Goal: Information Seeking & Learning: Check status

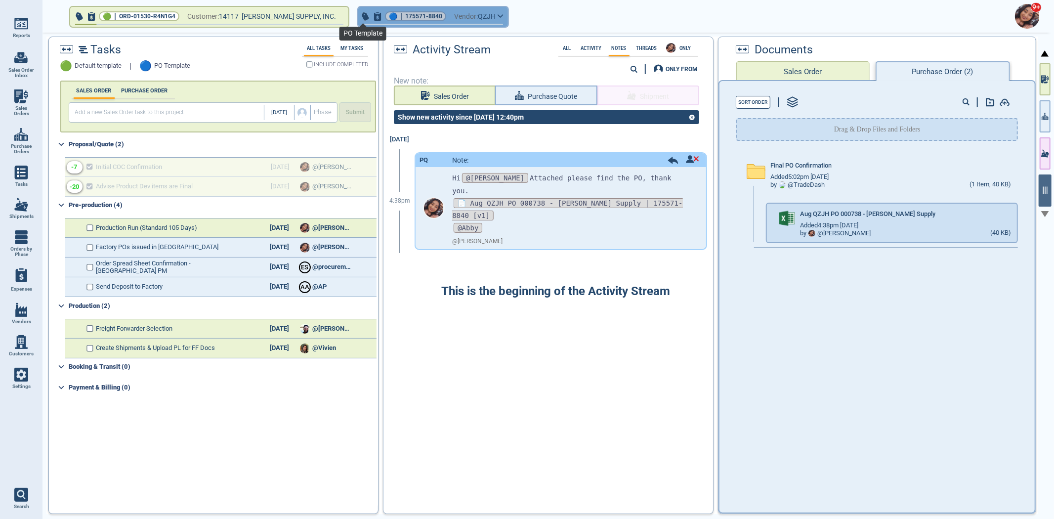
click at [389, 16] on span "🔵" at bounding box center [393, 16] width 8 height 6
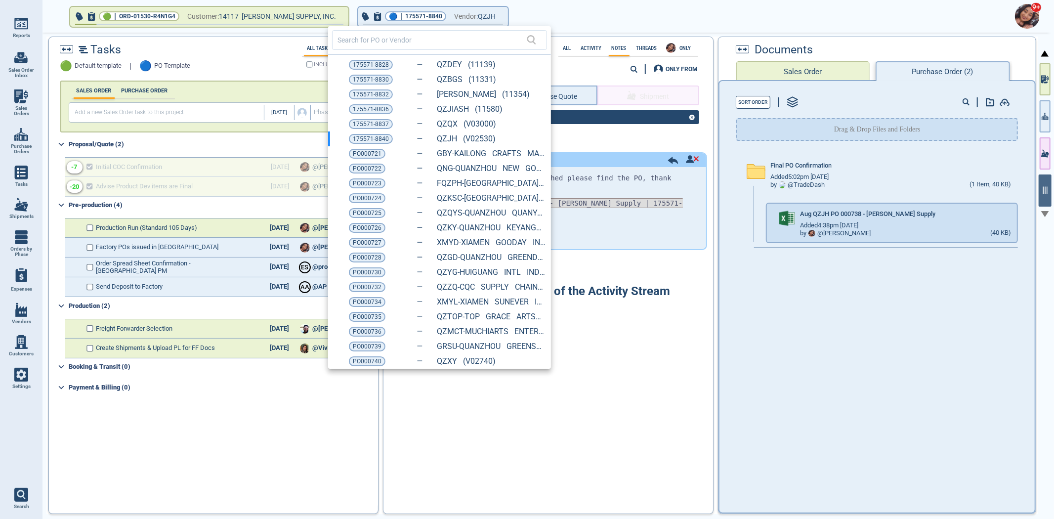
click at [375, 79] on span "175571-8830" at bounding box center [371, 80] width 36 height 10
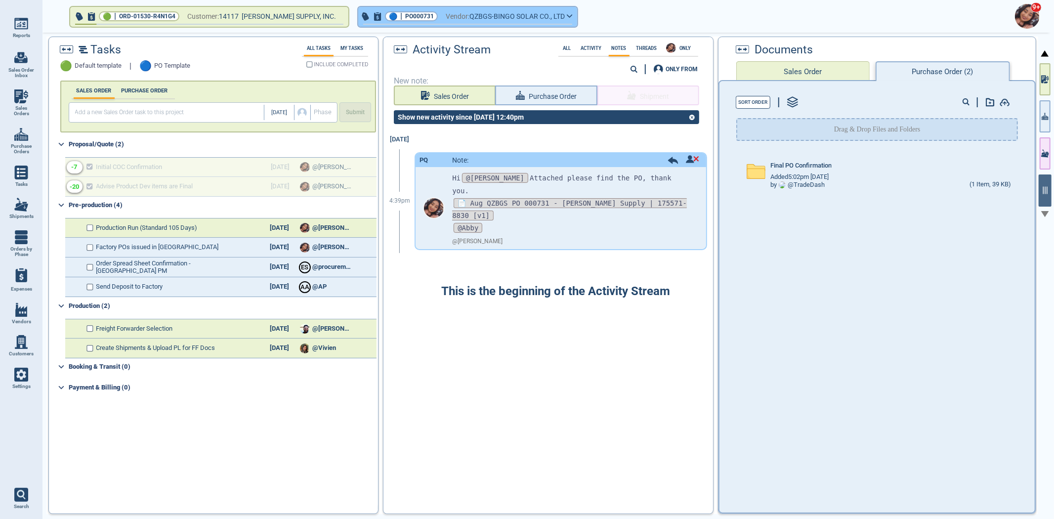
click at [410, 15] on button "🔵 | PO000731 Vendor: QZBGS-BINGO SOLAR CO., LTD" at bounding box center [467, 17] width 219 height 20
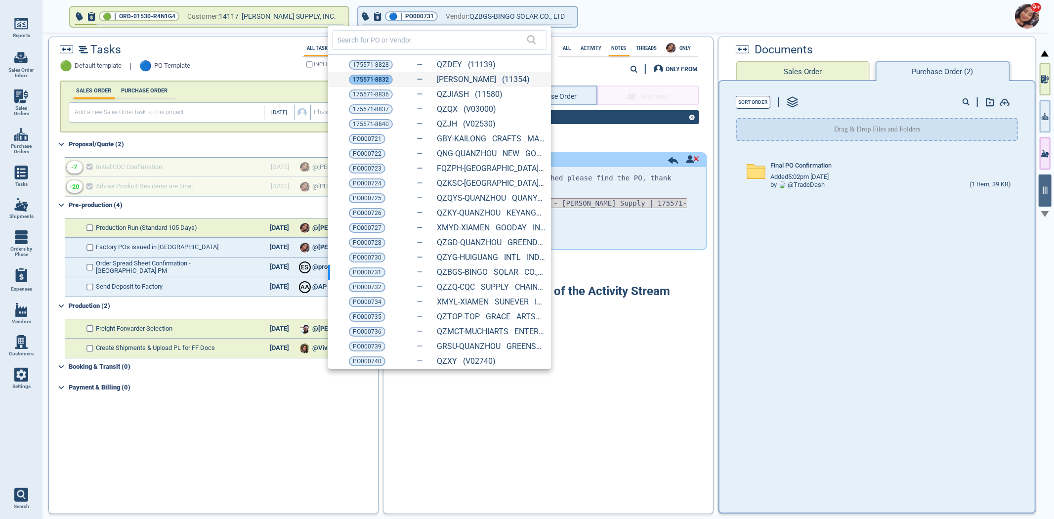
click at [361, 76] on span "175571-8832" at bounding box center [371, 80] width 36 height 10
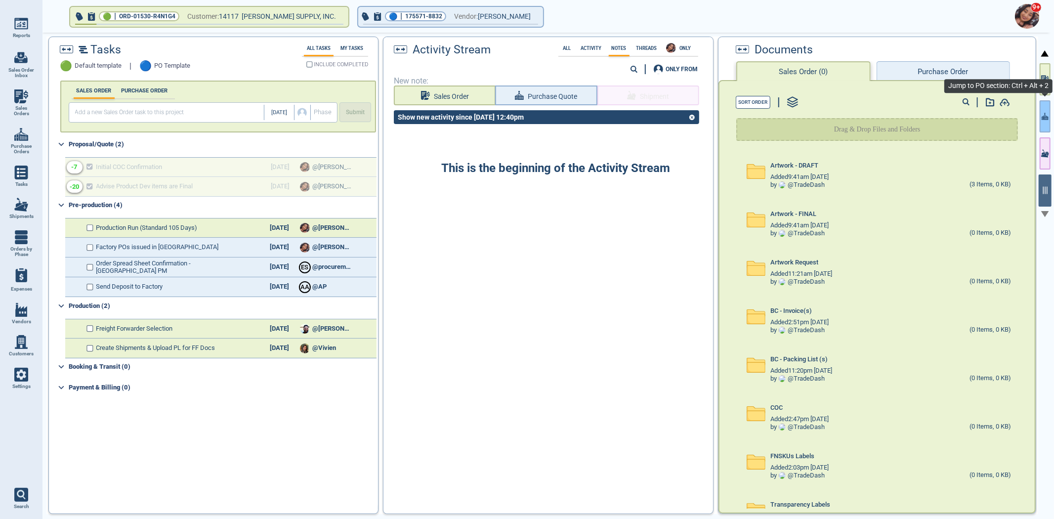
click at [1044, 120] on icon "button" at bounding box center [1043, 117] width 1 height 3
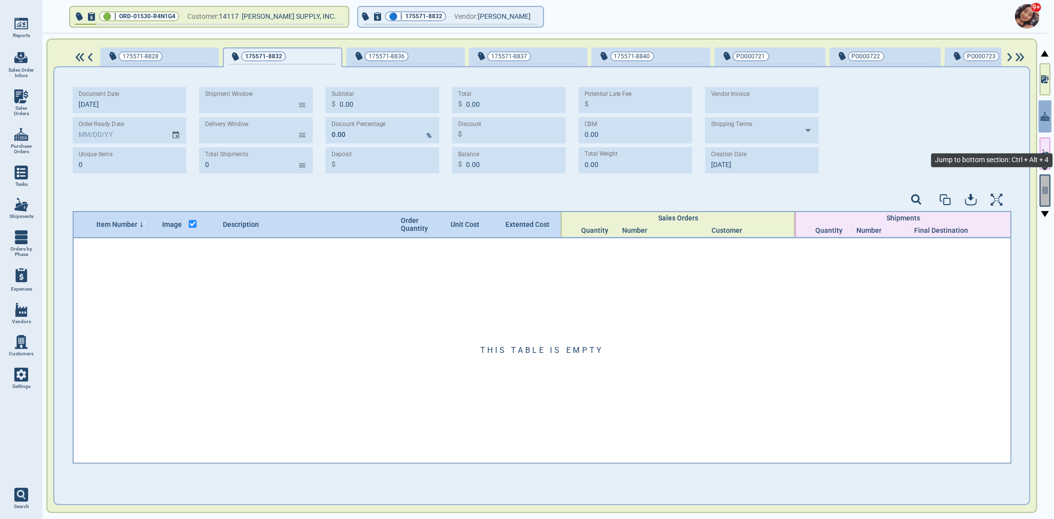
click at [1046, 200] on button "button" at bounding box center [1045, 191] width 11 height 32
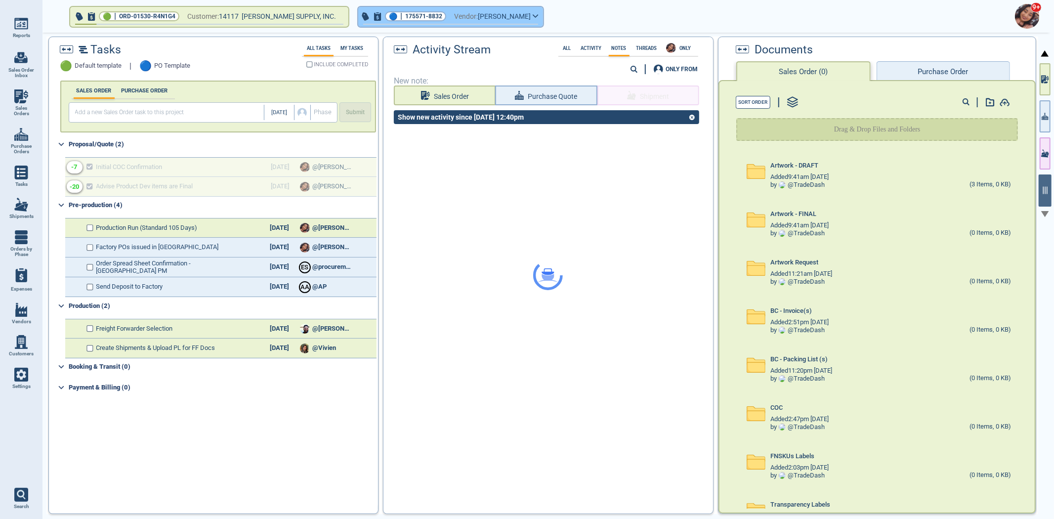
click at [405, 15] on span "175571-8832" at bounding box center [423, 16] width 37 height 10
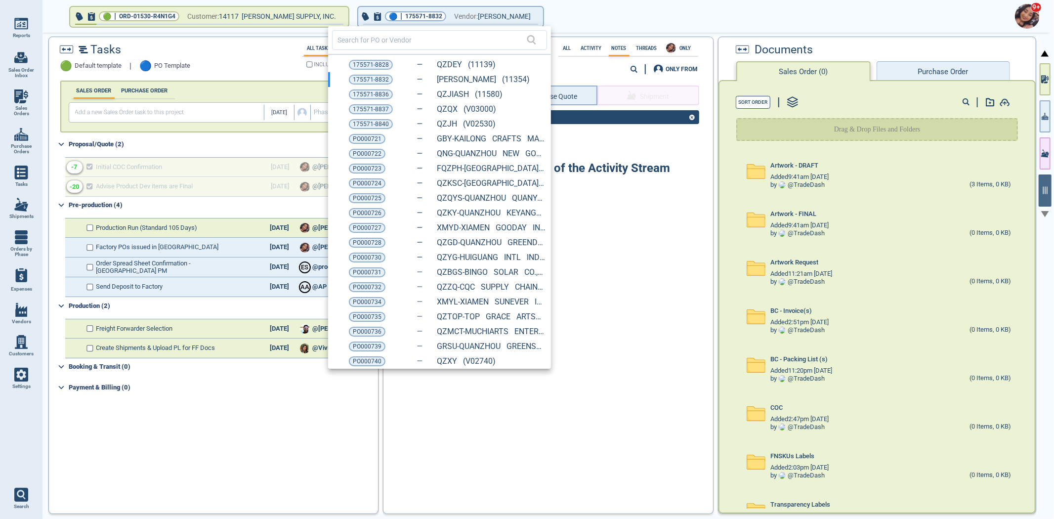
click at [384, 96] on span "175571-8836" at bounding box center [371, 94] width 36 height 10
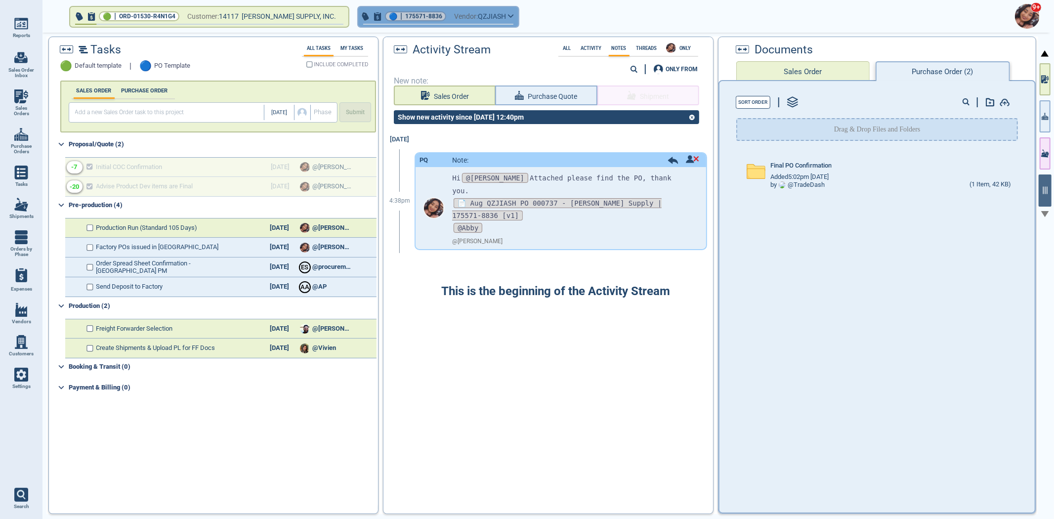
click at [411, 7] on button "🔵 | 175571-8836 Vendor: QZJIASH" at bounding box center [438, 17] width 160 height 20
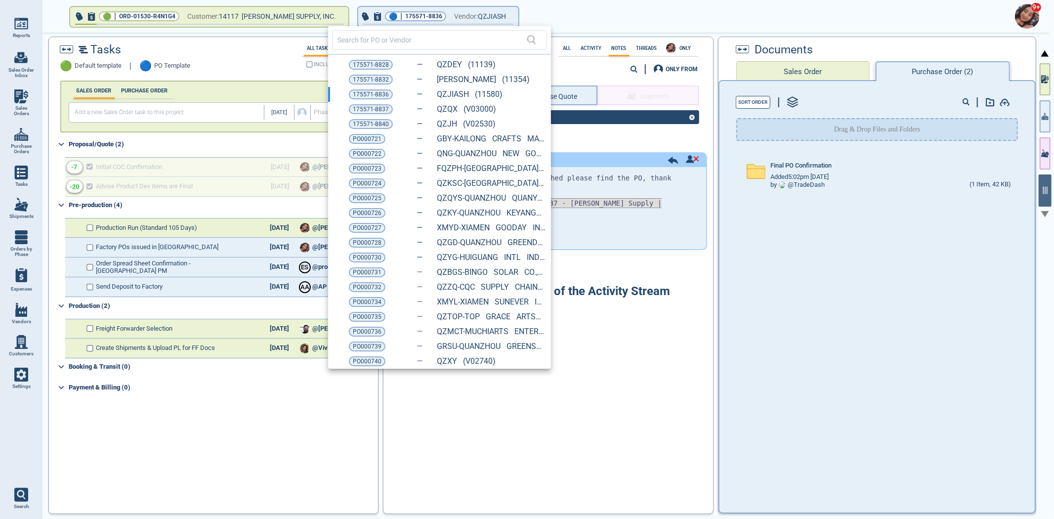
click at [378, 104] on span "175571-8837" at bounding box center [371, 109] width 36 height 10
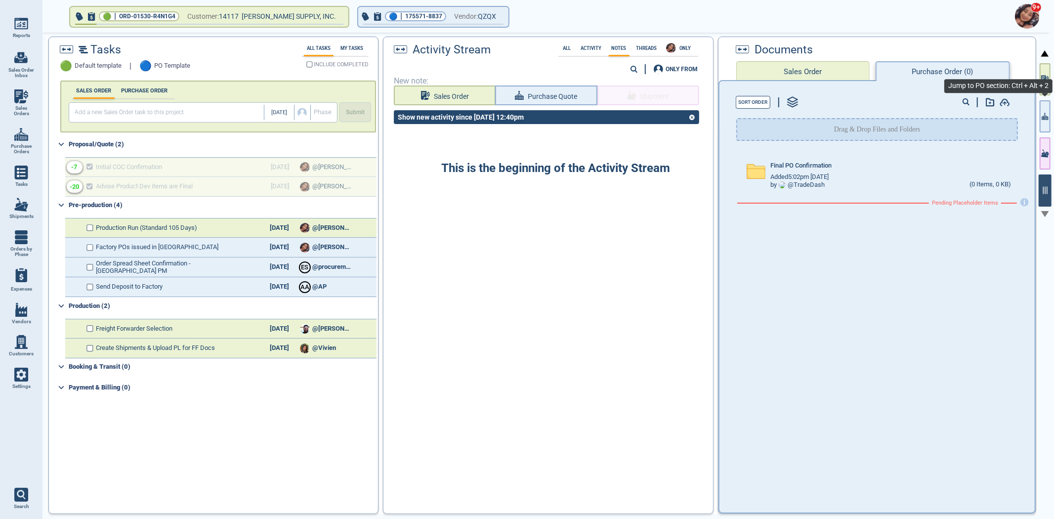
click at [1045, 111] on icon "button" at bounding box center [1045, 116] width 7 height 10
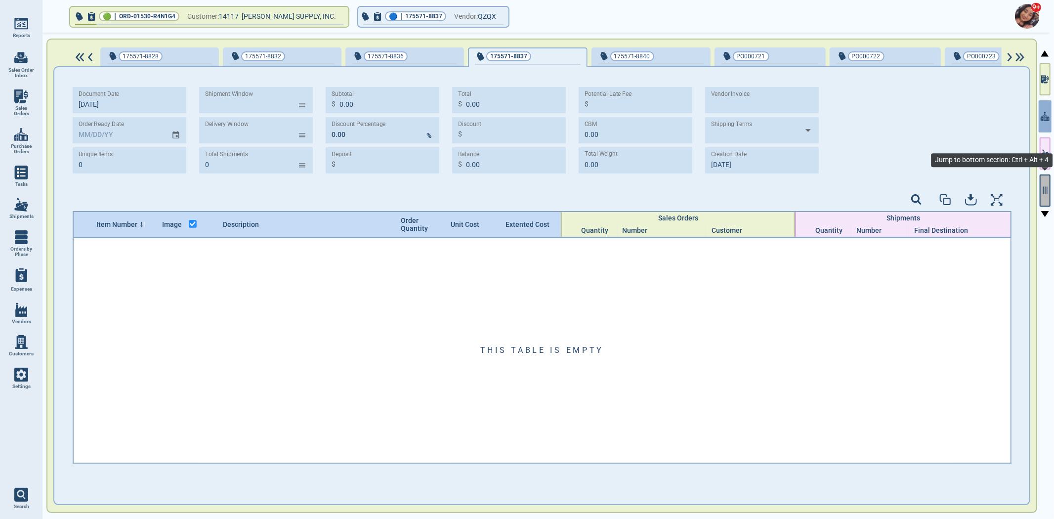
click at [1046, 193] on icon "button" at bounding box center [1046, 190] width 4 height 7
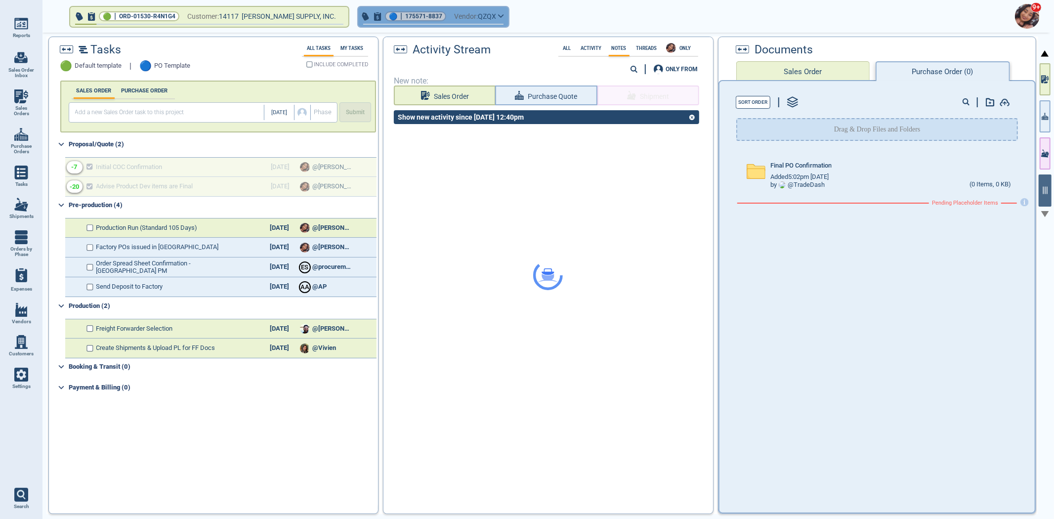
click at [405, 14] on span "175571-8837" at bounding box center [423, 16] width 37 height 10
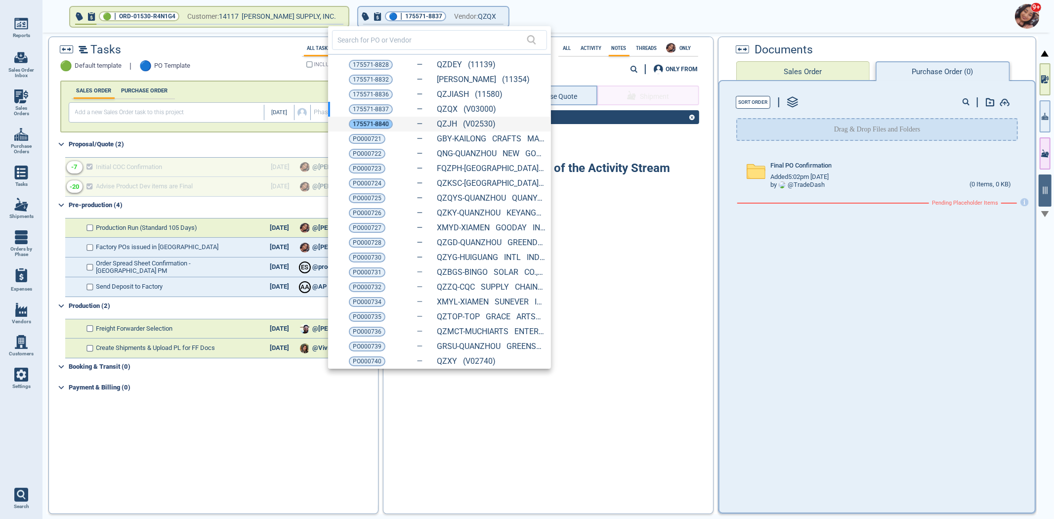
click at [374, 125] on span "175571-8840" at bounding box center [371, 124] width 36 height 10
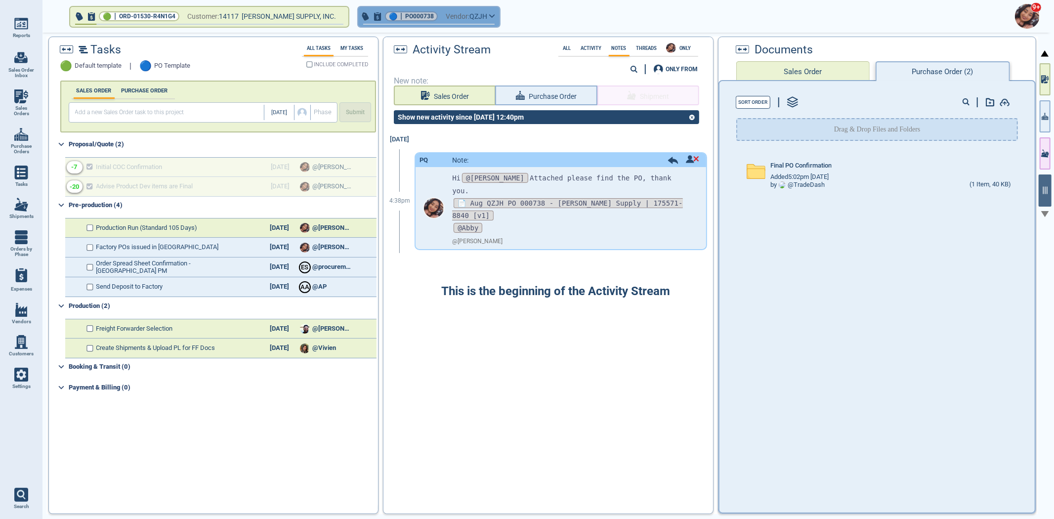
click at [405, 20] on span "PO000738" at bounding box center [419, 16] width 29 height 10
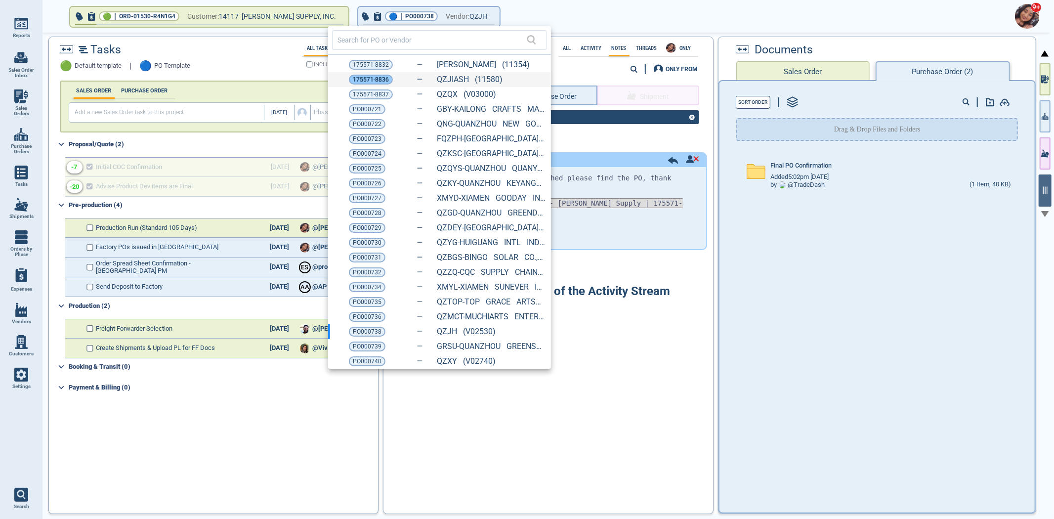
click at [369, 78] on span "175571-8836" at bounding box center [371, 80] width 36 height 10
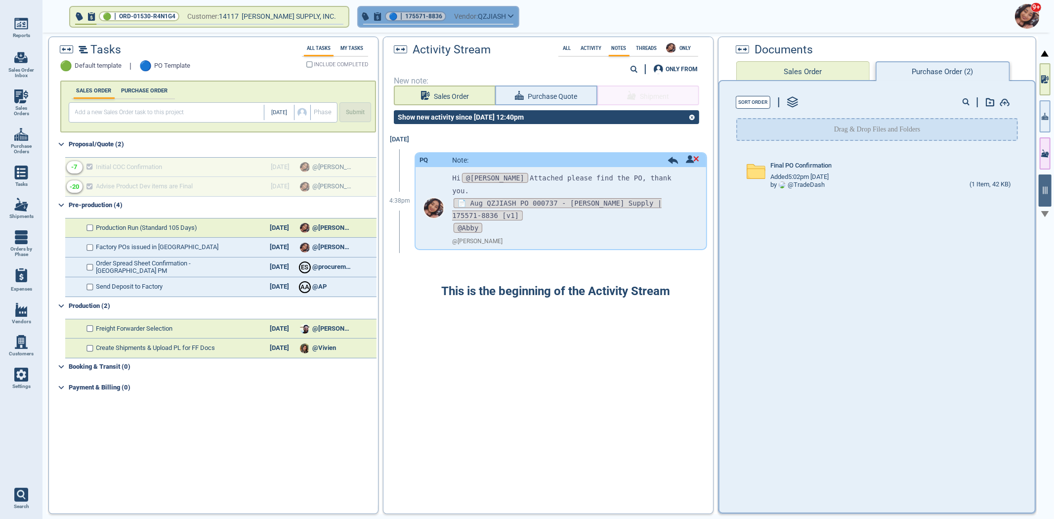
click at [405, 15] on span "175571-8836" at bounding box center [423, 16] width 37 height 10
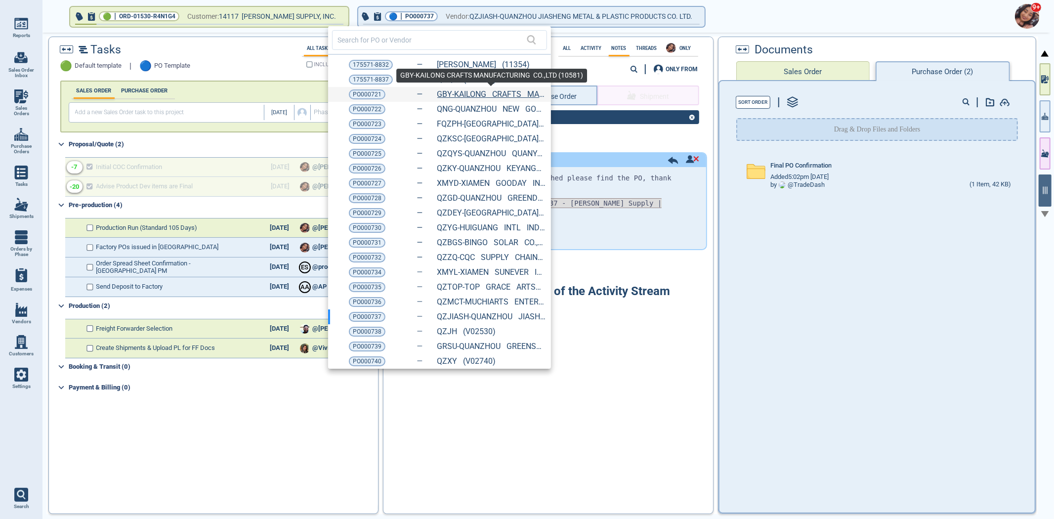
click at [443, 94] on link "GBY-KAILONG CRAFTS MANUFACTURING CO.,LTD (10581)" at bounding box center [492, 94] width 109 height 9
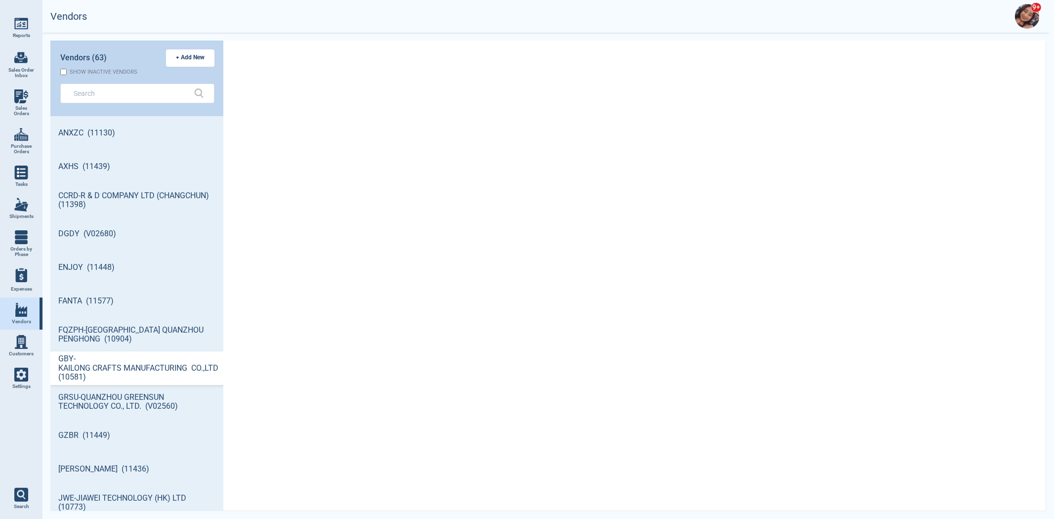
scroll to position [392, 170]
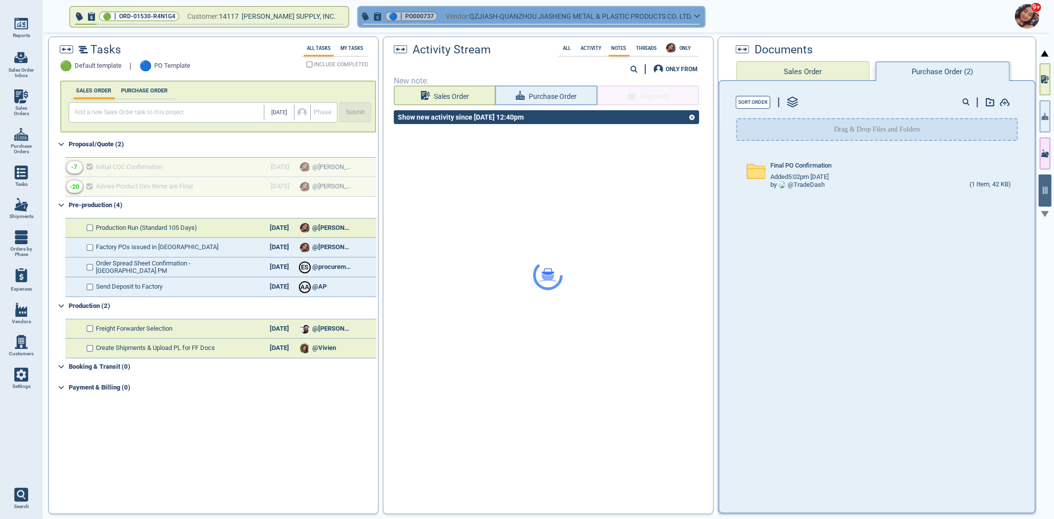
click at [405, 14] on span "PO000737" at bounding box center [419, 16] width 29 height 10
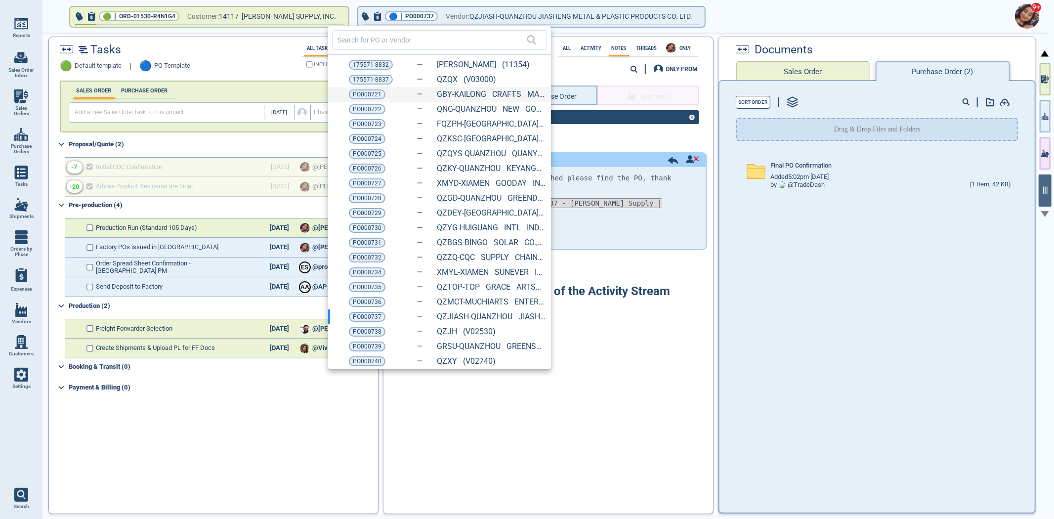
click at [368, 99] on div "PO000721 GBY-KAILONG CRAFTS MANUFACTURING CO.,LTD (10581)" at bounding box center [439, 94] width 223 height 15
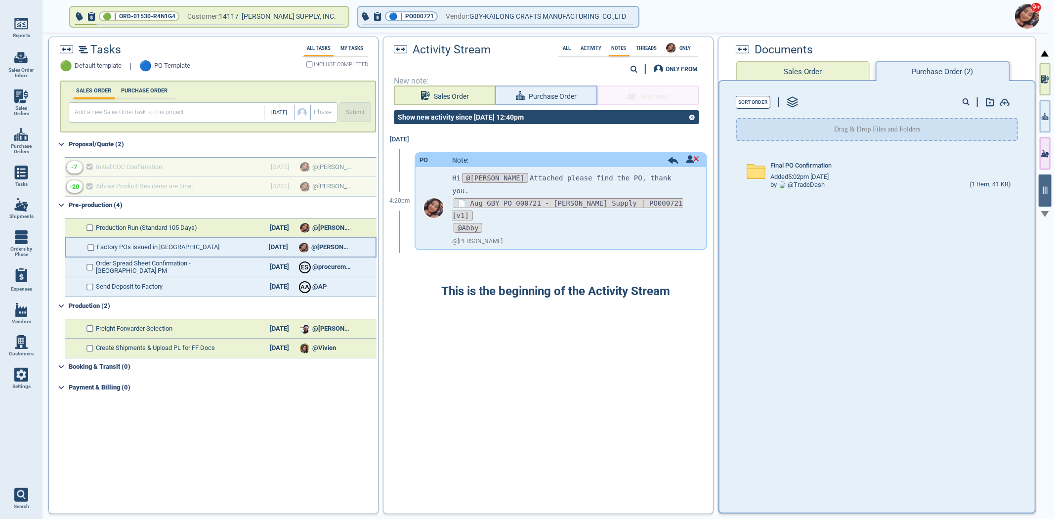
click at [97, 245] on span "Factory POs issued in [GEOGRAPHIC_DATA]" at bounding box center [158, 247] width 123 height 7
click at [92, 244] on input "checkbox" at bounding box center [91, 247] width 7 height 7
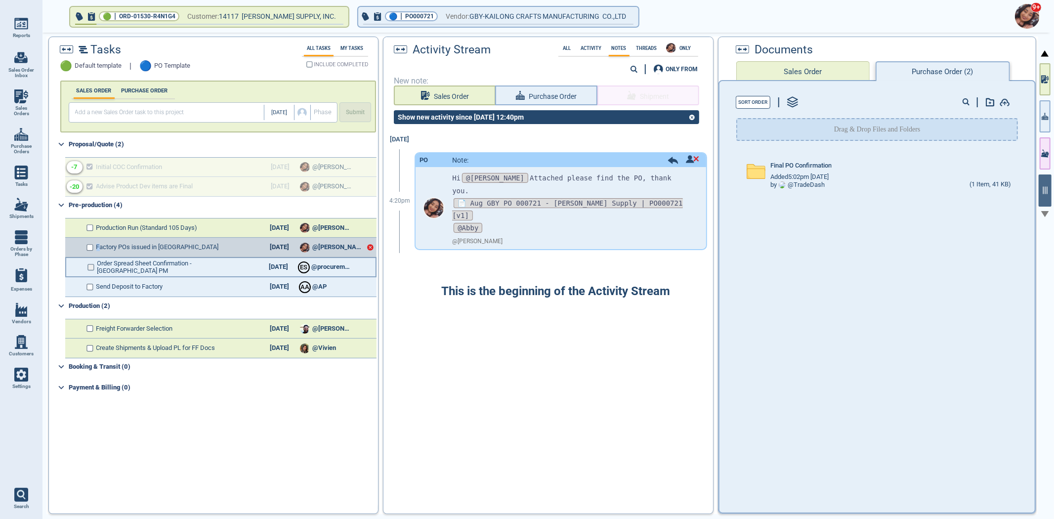
checkbox input "true"
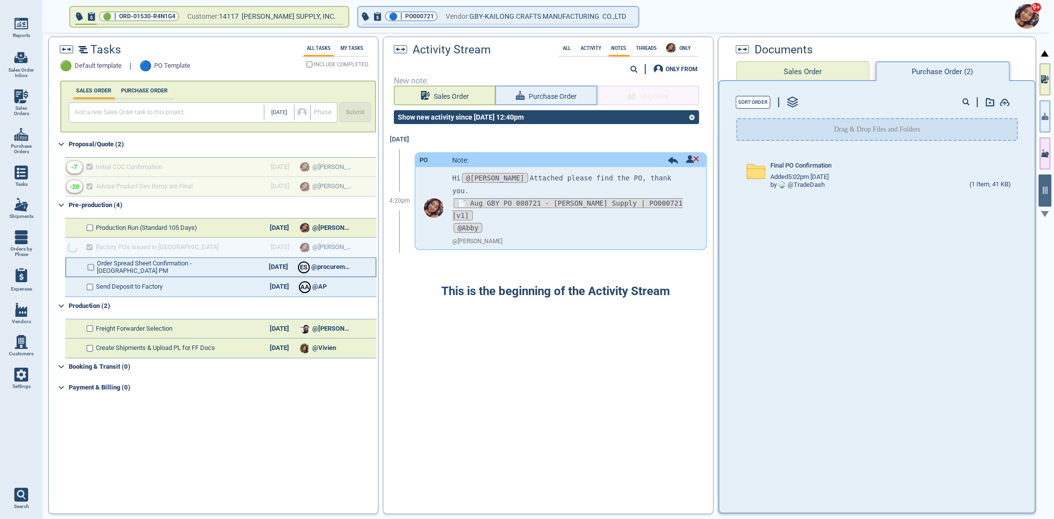
click at [91, 265] on input "checkbox" at bounding box center [91, 267] width 7 height 7
checkbox input "false"
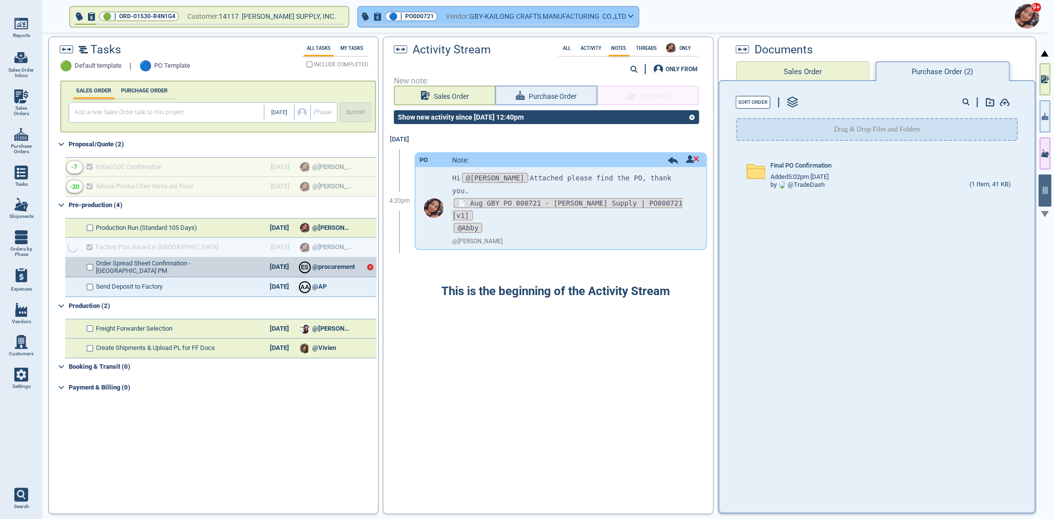
click at [405, 16] on span "PO000721" at bounding box center [419, 16] width 29 height 10
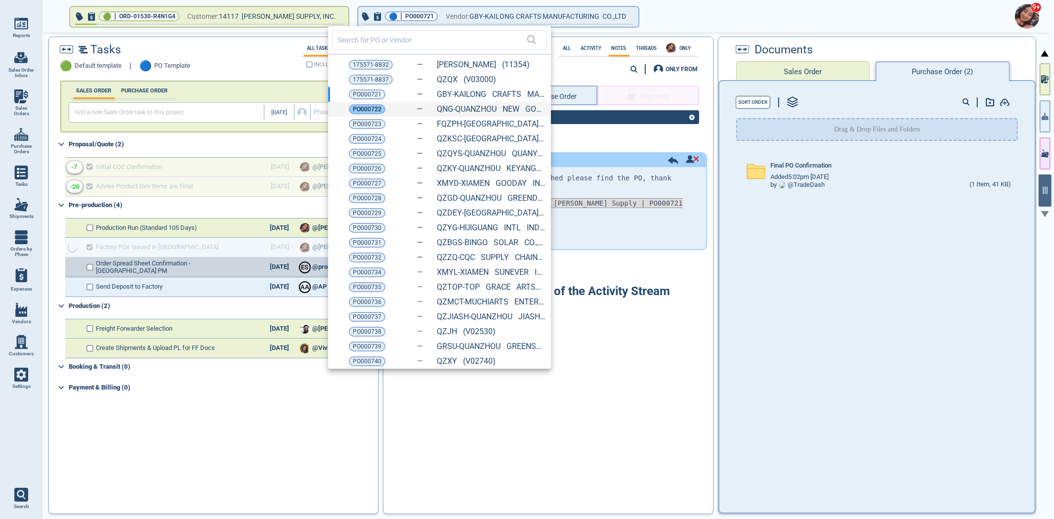
click at [361, 108] on span "PO000722" at bounding box center [367, 109] width 29 height 10
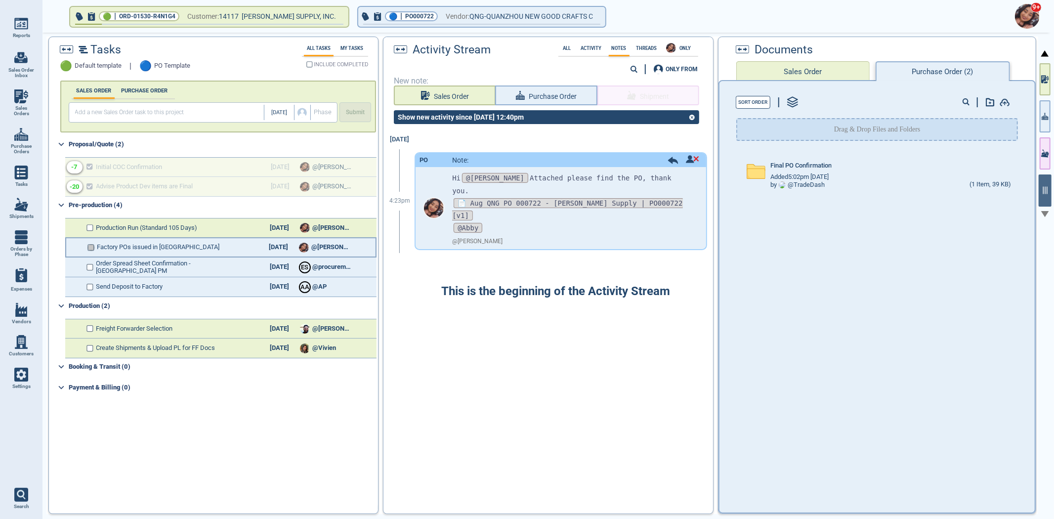
click at [92, 244] on input "checkbox" at bounding box center [91, 247] width 7 height 7
checkbox input "false"
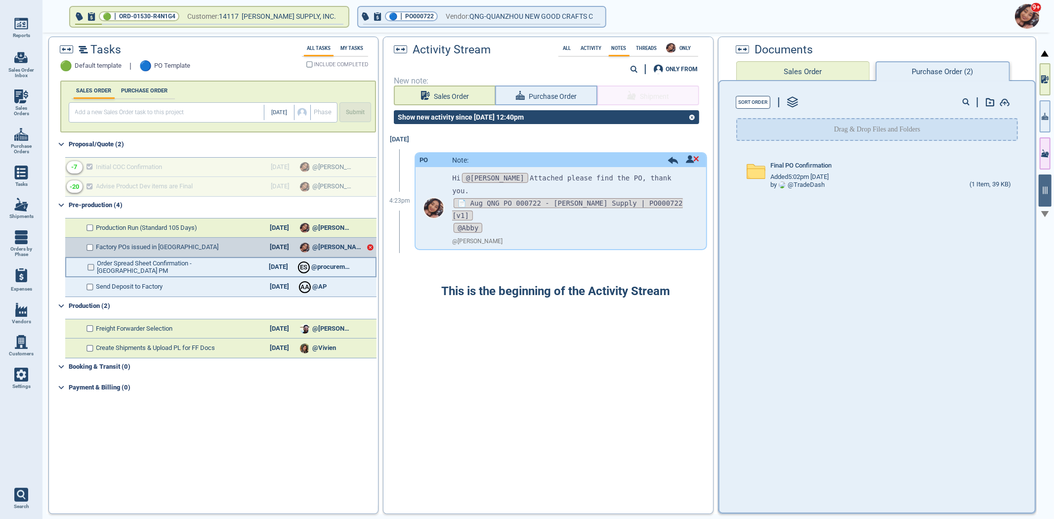
click at [89, 264] on input "checkbox" at bounding box center [91, 267] width 7 height 7
checkbox input "false"
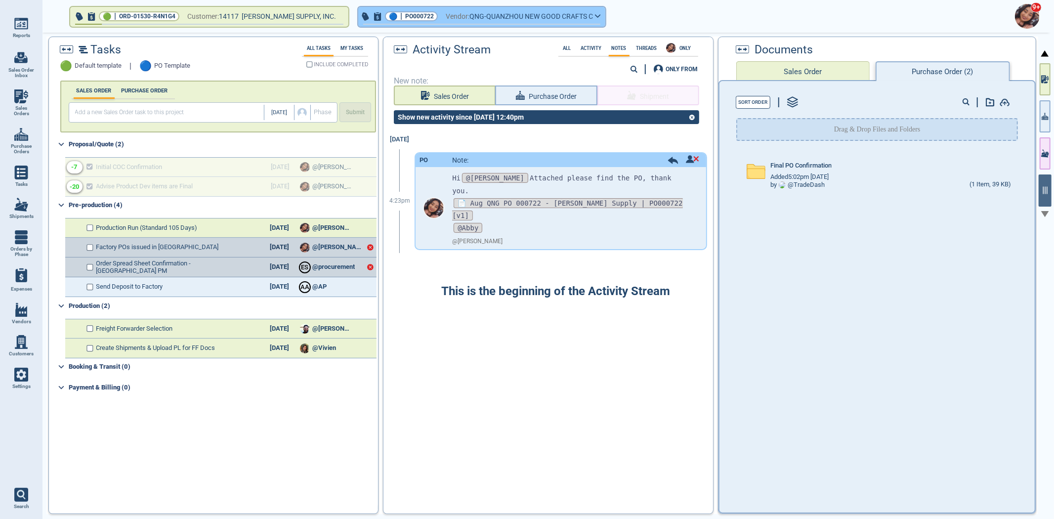
click at [405, 18] on span "PO000722" at bounding box center [419, 16] width 29 height 10
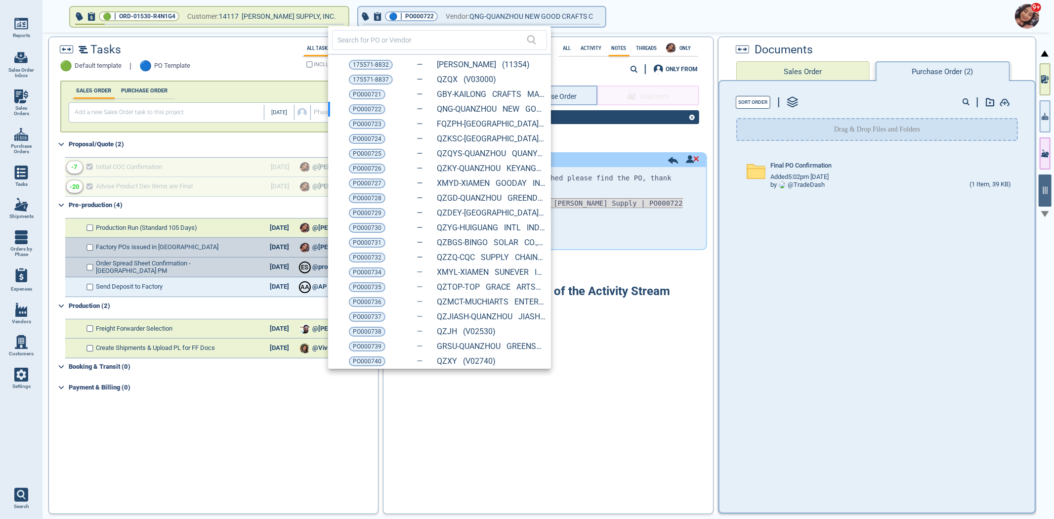
click at [367, 124] on span "PO000723" at bounding box center [367, 124] width 29 height 10
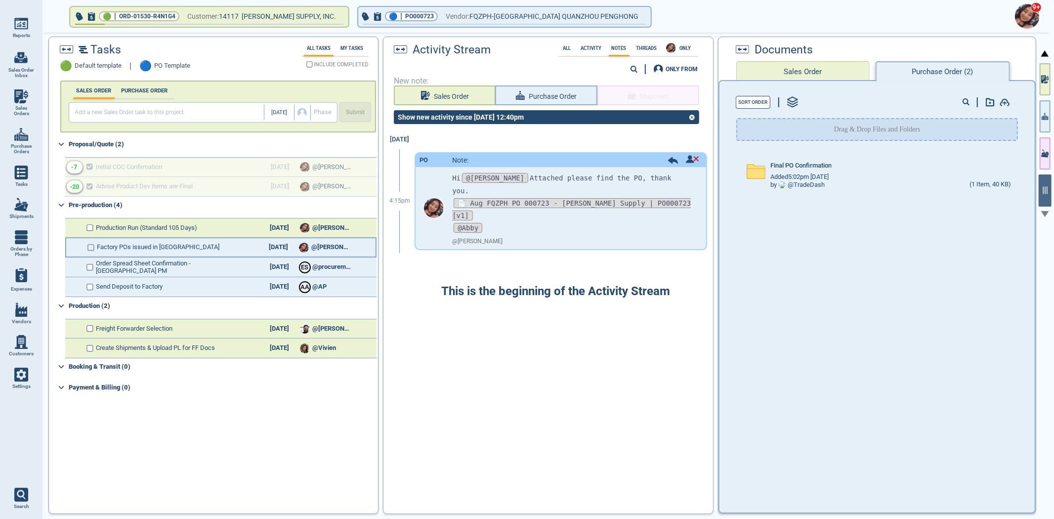
click at [91, 244] on input "checkbox" at bounding box center [91, 247] width 7 height 7
checkbox input "false"
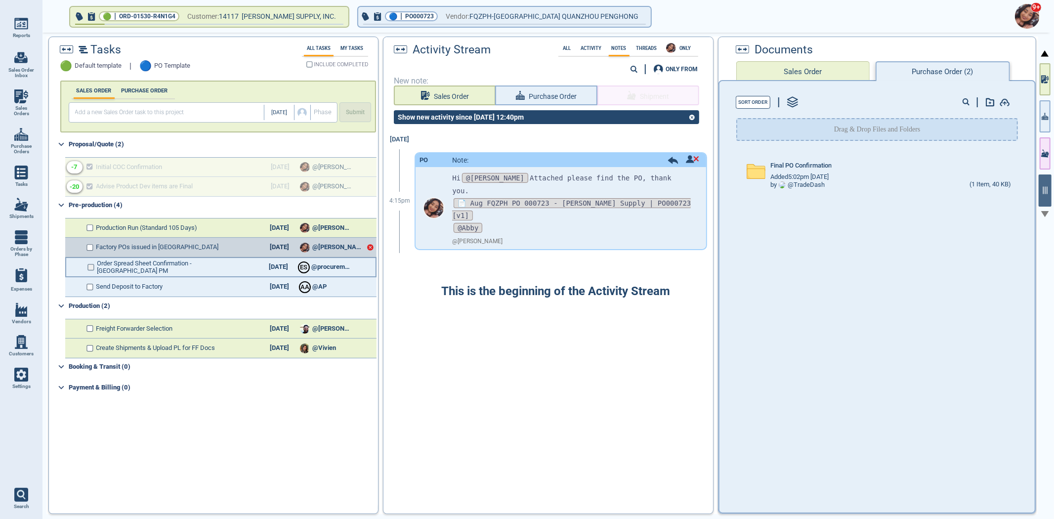
click at [91, 268] on input "checkbox" at bounding box center [91, 267] width 7 height 7
checkbox input "false"
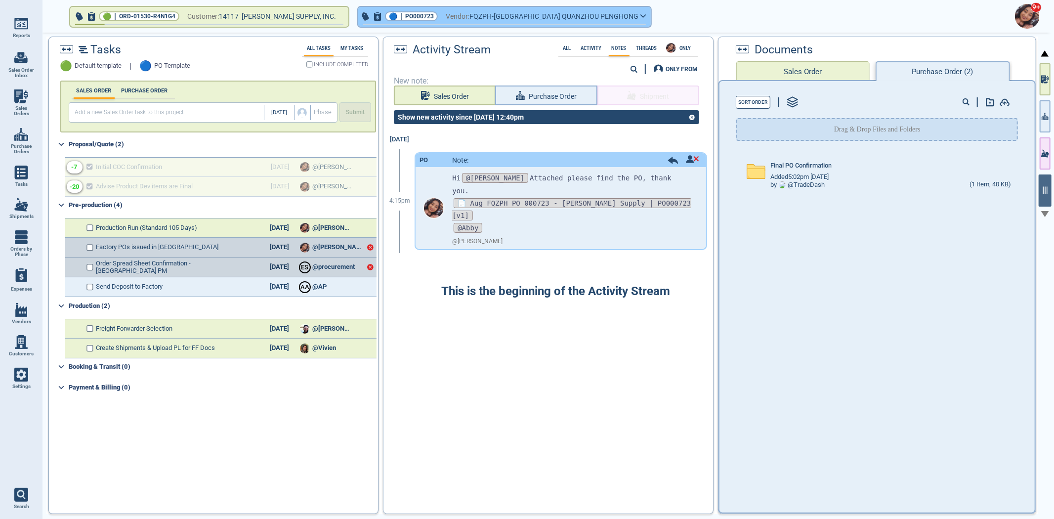
click at [405, 19] on span "PO000723" at bounding box center [419, 16] width 29 height 10
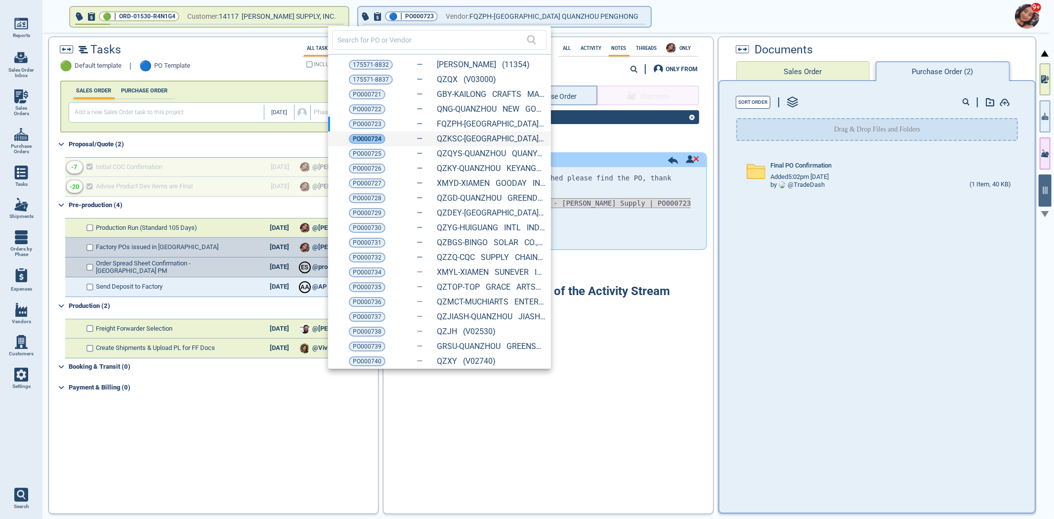
click at [358, 139] on span "PO000724" at bounding box center [367, 139] width 29 height 10
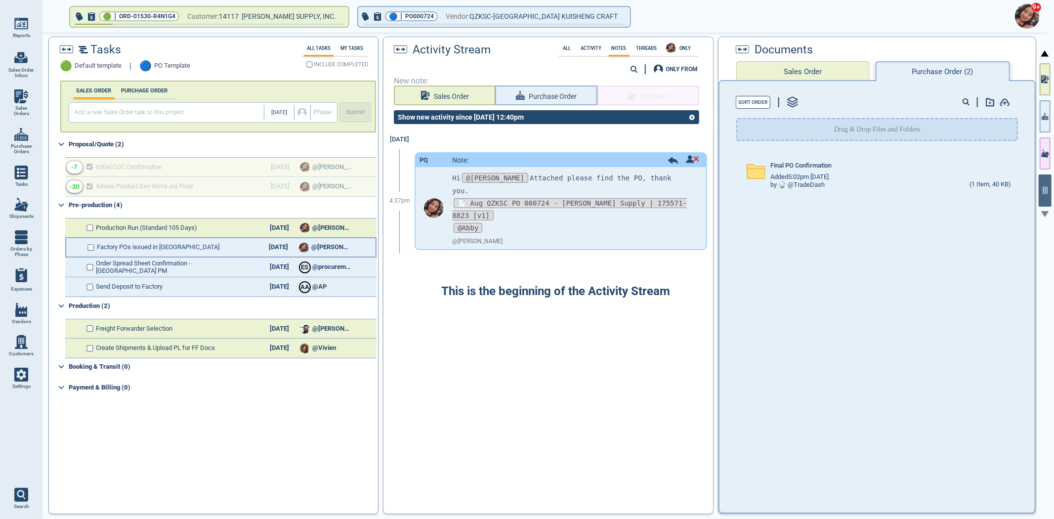
click at [90, 246] on input "checkbox" at bounding box center [91, 247] width 7 height 7
checkbox input "false"
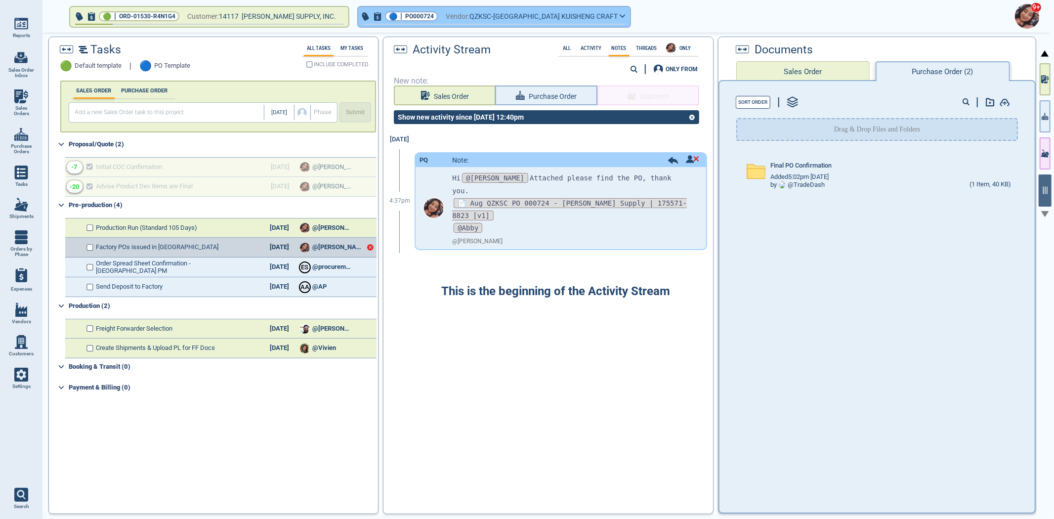
click at [385, 15] on div "🔵 | PO000724" at bounding box center [411, 16] width 53 height 10
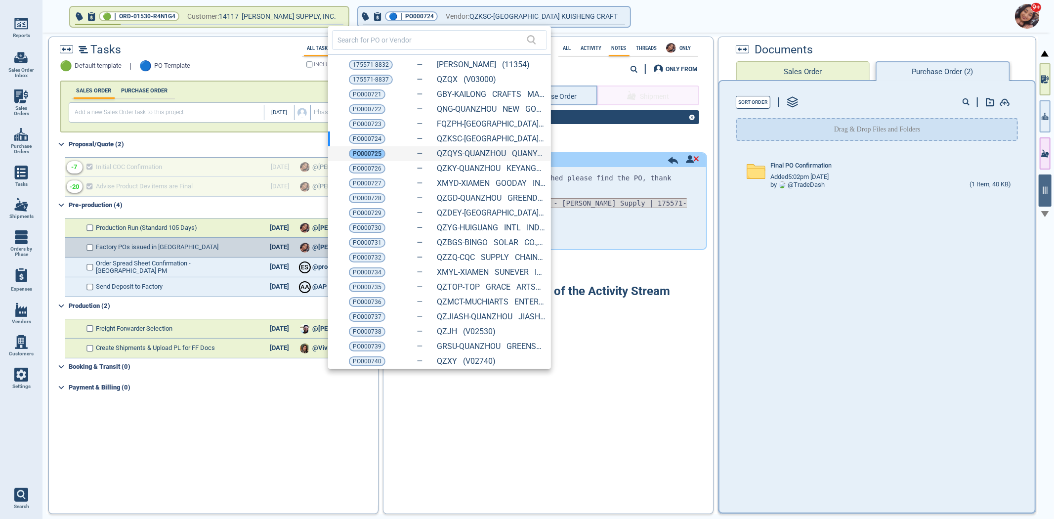
click at [367, 152] on span "PO000725" at bounding box center [367, 154] width 29 height 10
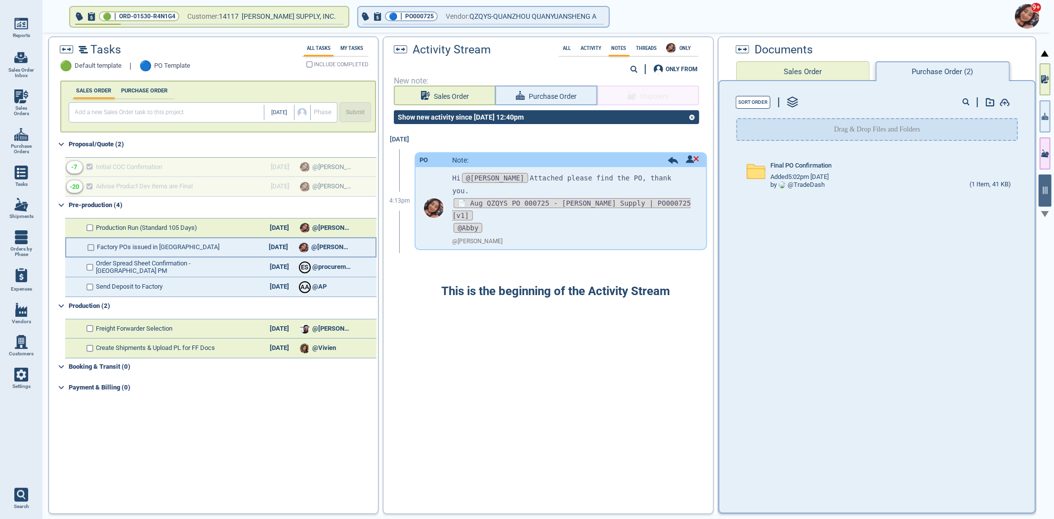
click at [94, 246] on div "Factory POs issued in [GEOGRAPHIC_DATA] [DATE] @[PERSON_NAME]" at bounding box center [220, 248] width 311 height 20
click at [94, 245] on input "checkbox" at bounding box center [91, 247] width 7 height 7
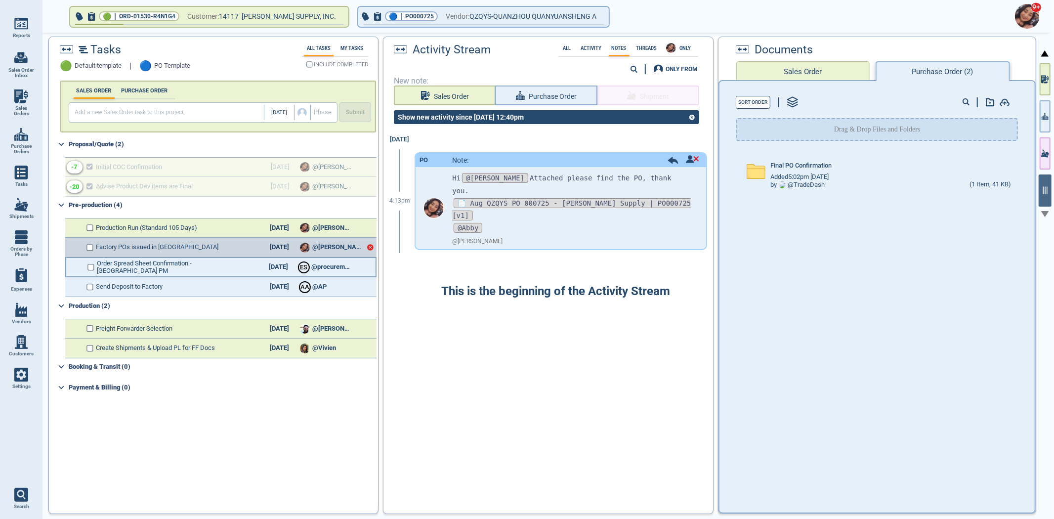
checkbox input "true"
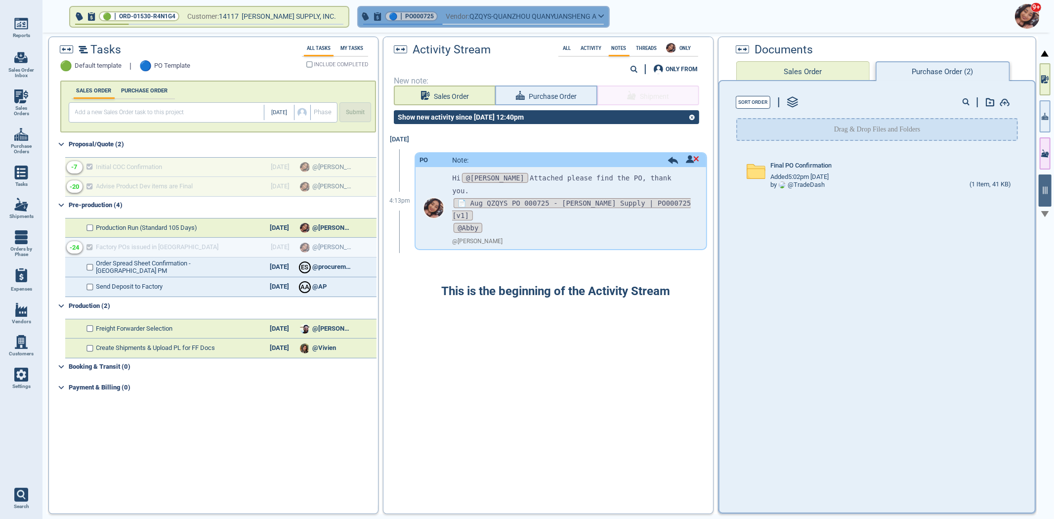
click at [405, 14] on span "PO000725" at bounding box center [419, 16] width 29 height 10
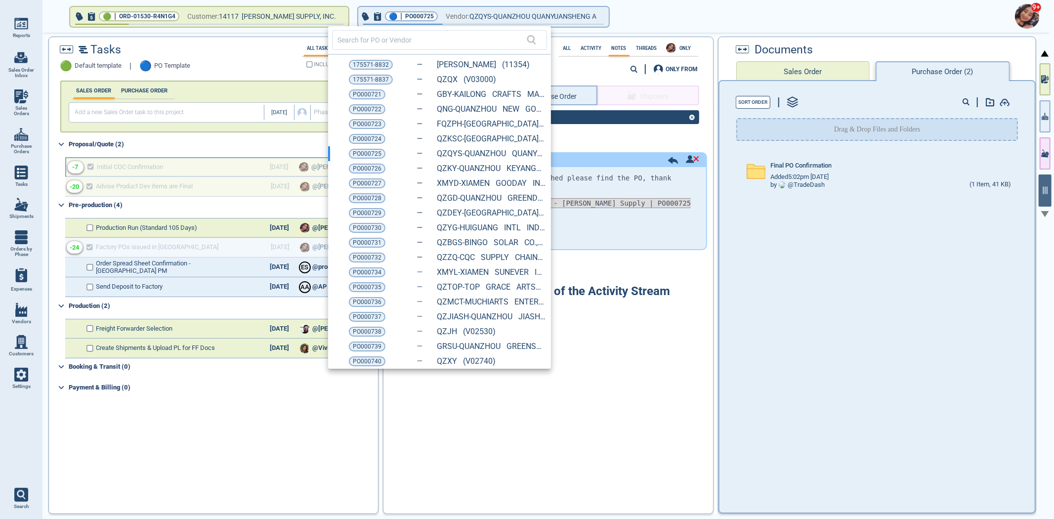
click at [370, 169] on span "PO000726" at bounding box center [367, 169] width 29 height 10
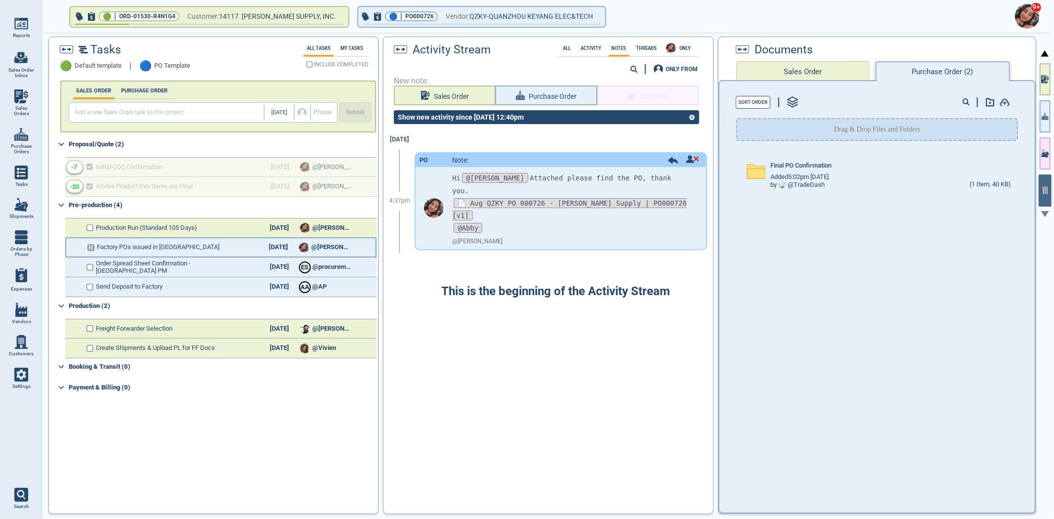
click at [92, 244] on input "checkbox" at bounding box center [91, 247] width 7 height 7
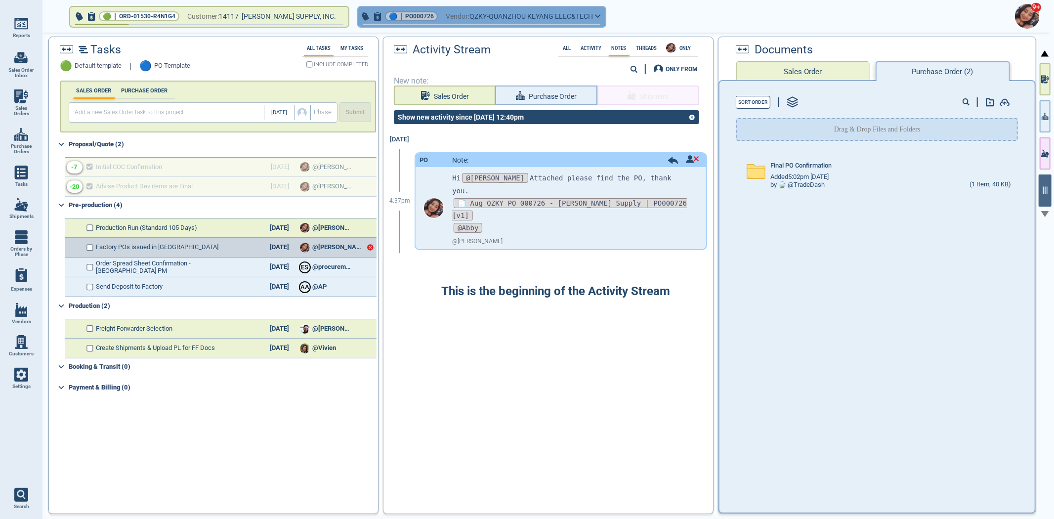
drag, startPoint x: 383, startPoint y: 18, endPoint x: 392, endPoint y: 12, distance: 11.0
click at [405, 12] on span "PO000726" at bounding box center [419, 16] width 29 height 10
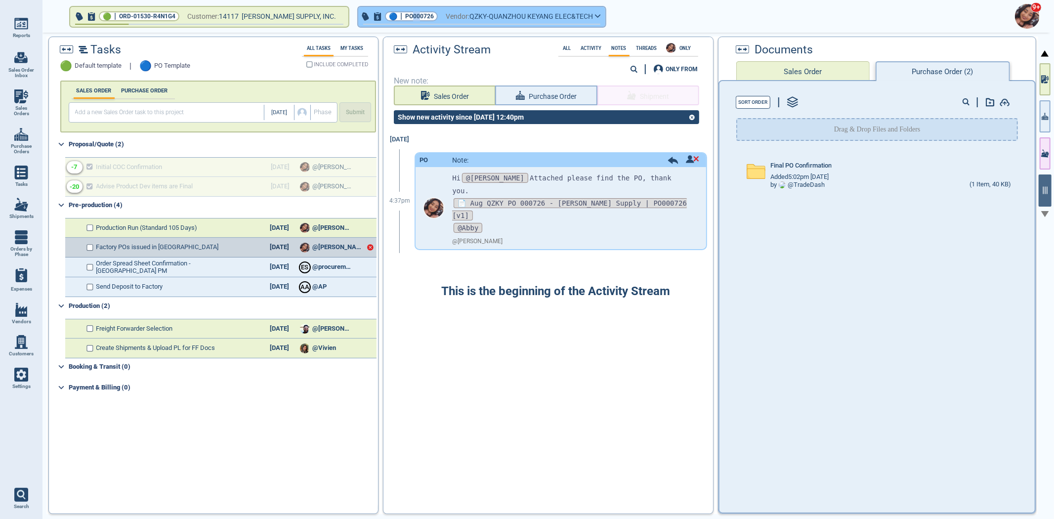
click at [405, 16] on span "PO000726" at bounding box center [419, 16] width 29 height 10
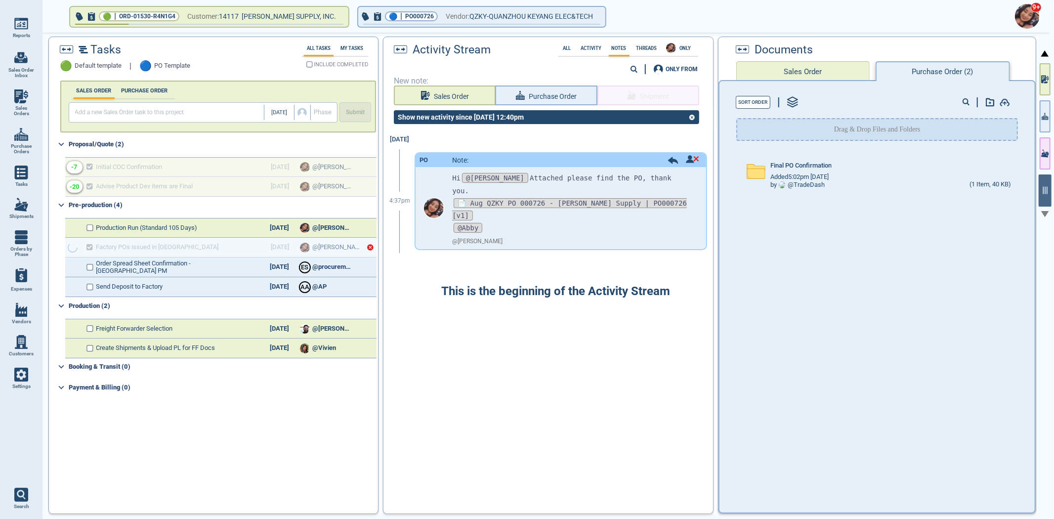
checkbox input "true"
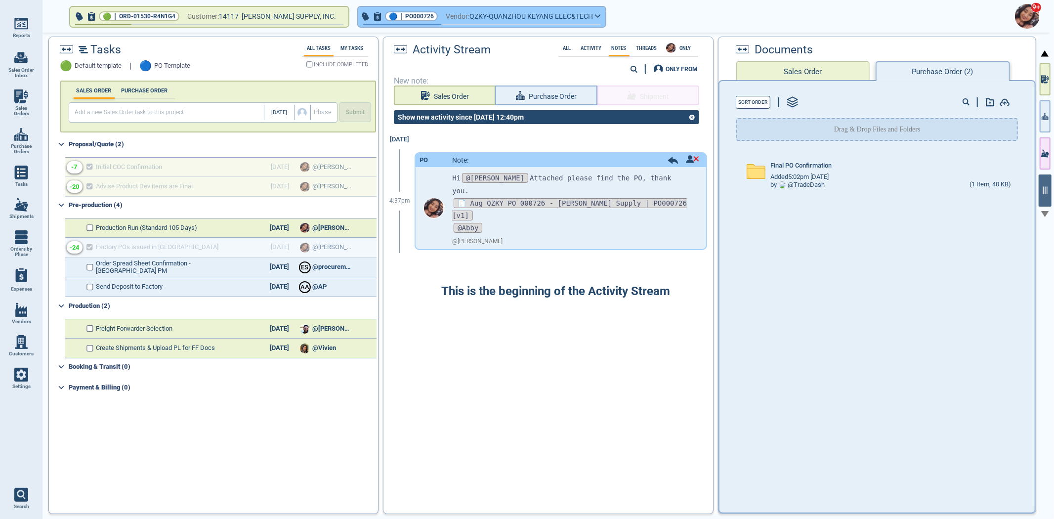
click at [384, 21] on button "🔵 | PO000726 Vendor: QZKY-QUANZHOU KEYANG ELEC&TECH" at bounding box center [481, 17] width 247 height 20
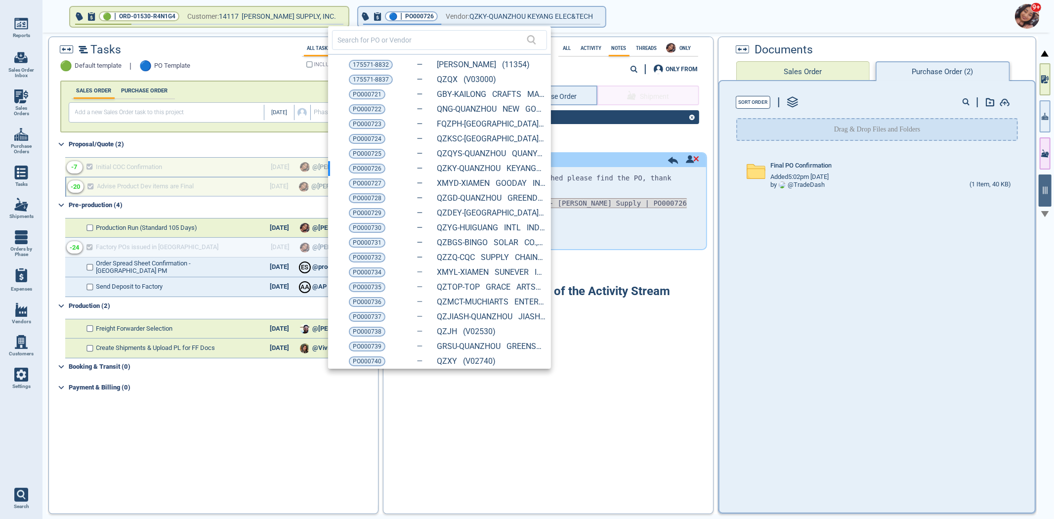
click at [359, 178] on span "PO000727" at bounding box center [367, 183] width 29 height 10
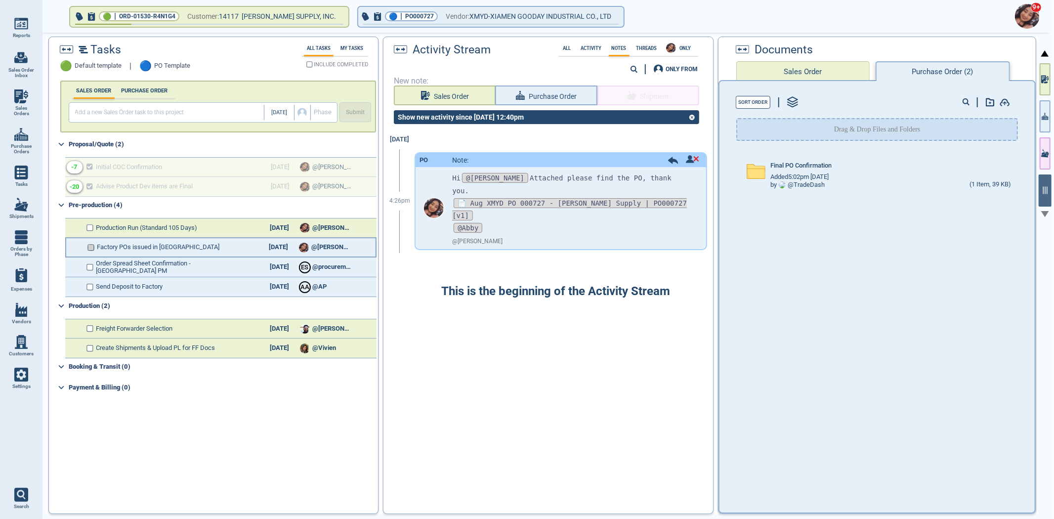
click at [90, 247] on input "checkbox" at bounding box center [91, 247] width 7 height 7
checkbox input "false"
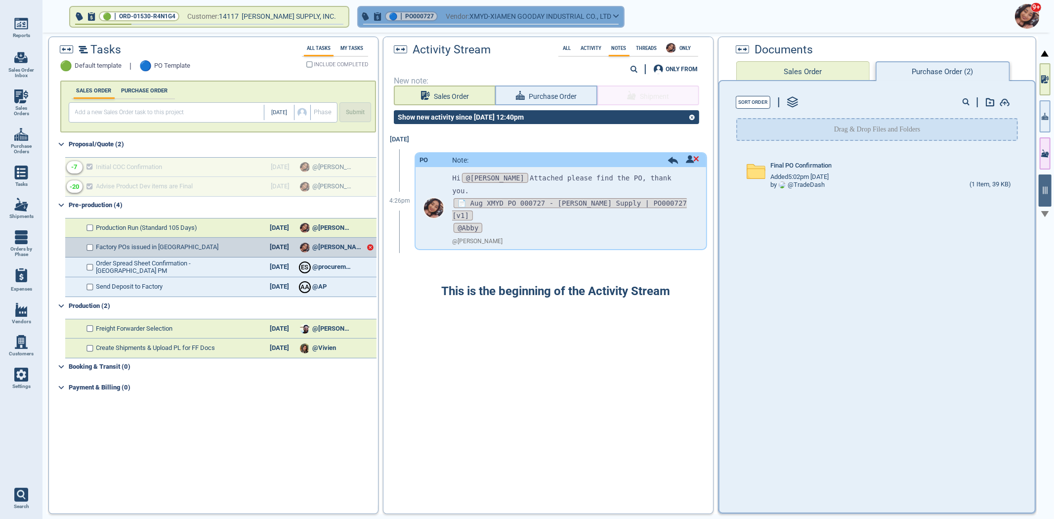
click at [405, 16] on span "PO000727" at bounding box center [419, 16] width 29 height 10
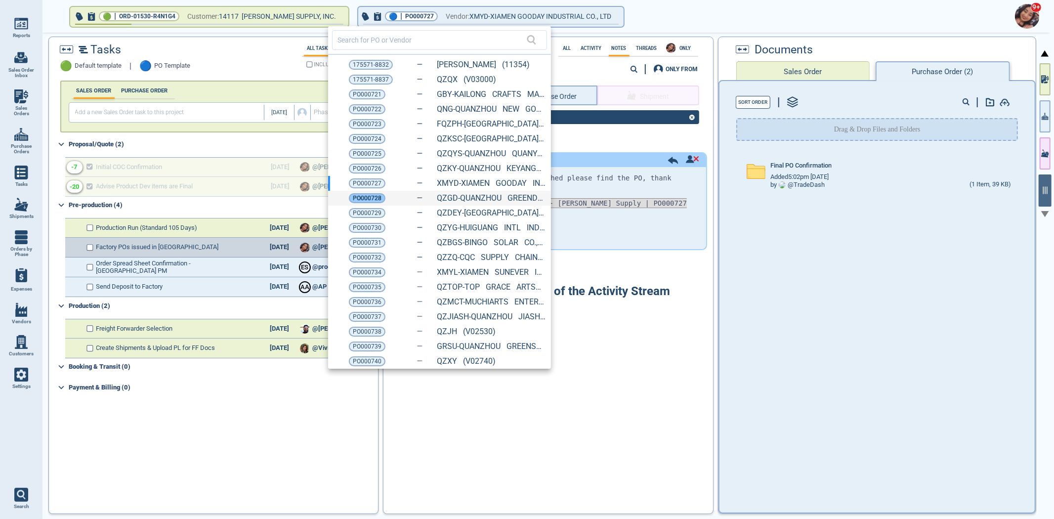
click at [366, 196] on span "PO000728" at bounding box center [367, 198] width 29 height 10
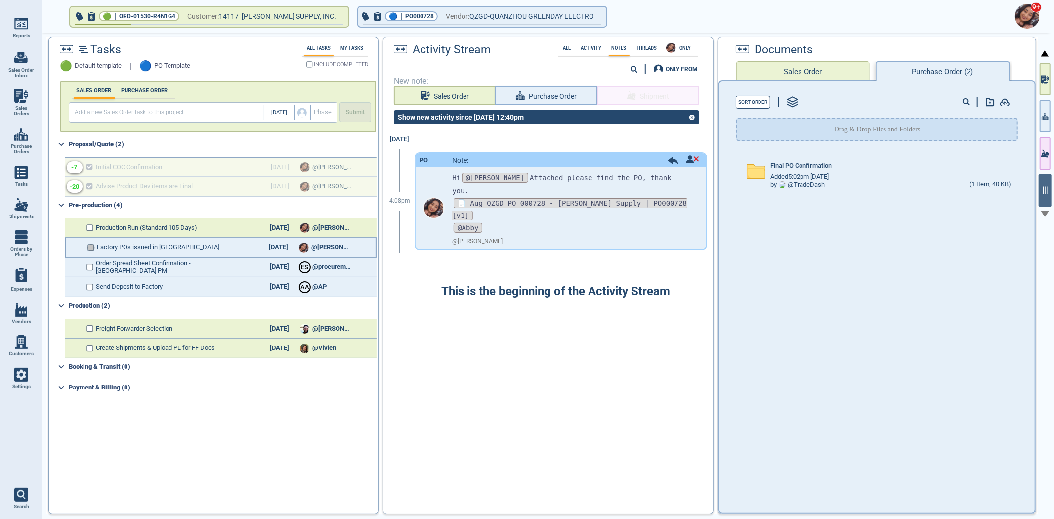
click at [92, 248] on input "checkbox" at bounding box center [91, 247] width 7 height 7
checkbox input "false"
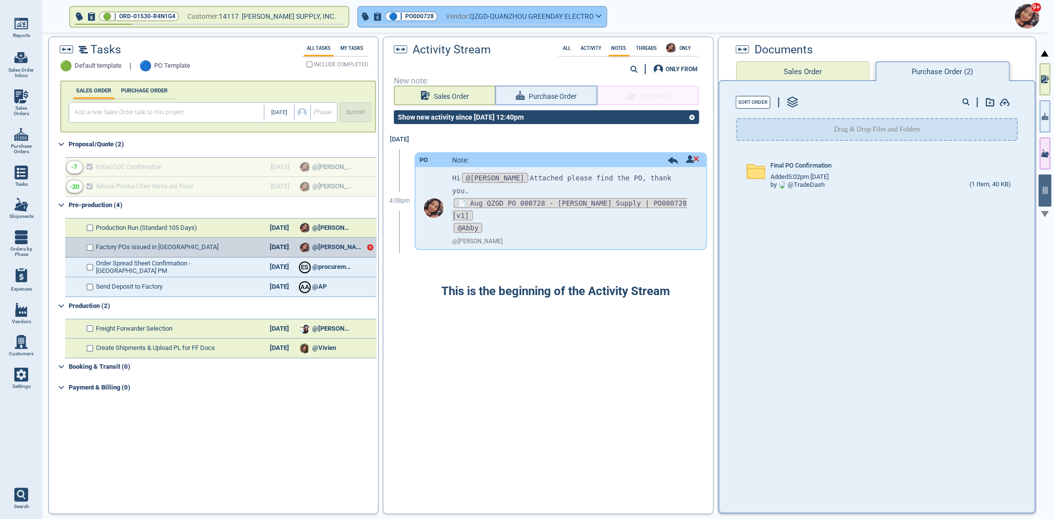
click at [400, 19] on span "|" at bounding box center [401, 16] width 2 height 10
click at [372, 10] on button "🔵 | PO000728 Vendor: QZGD-QUANZHOU GREENDAY ELECTRO" at bounding box center [482, 17] width 248 height 20
click at [405, 14] on span "PO000728" at bounding box center [419, 16] width 29 height 10
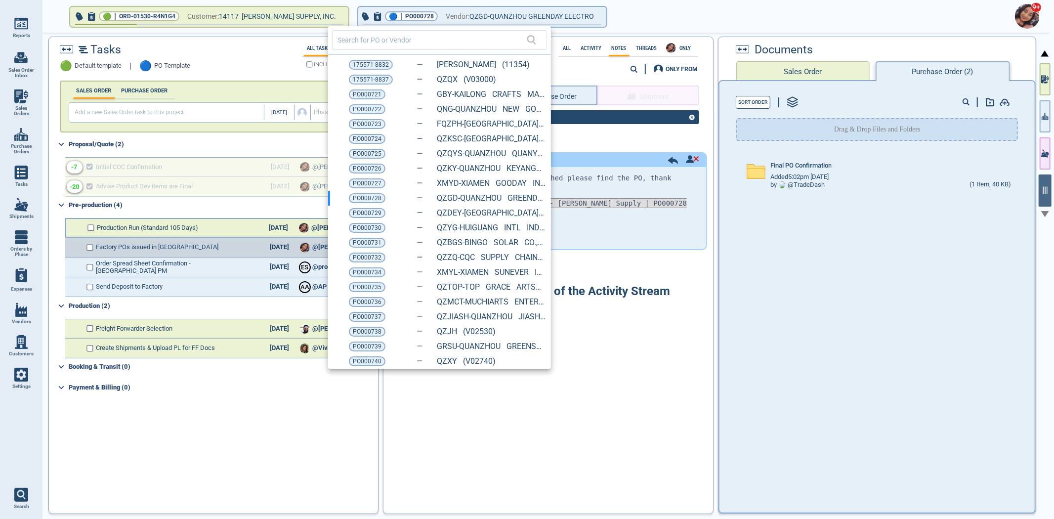
click at [364, 211] on span "PO000729" at bounding box center [367, 213] width 29 height 10
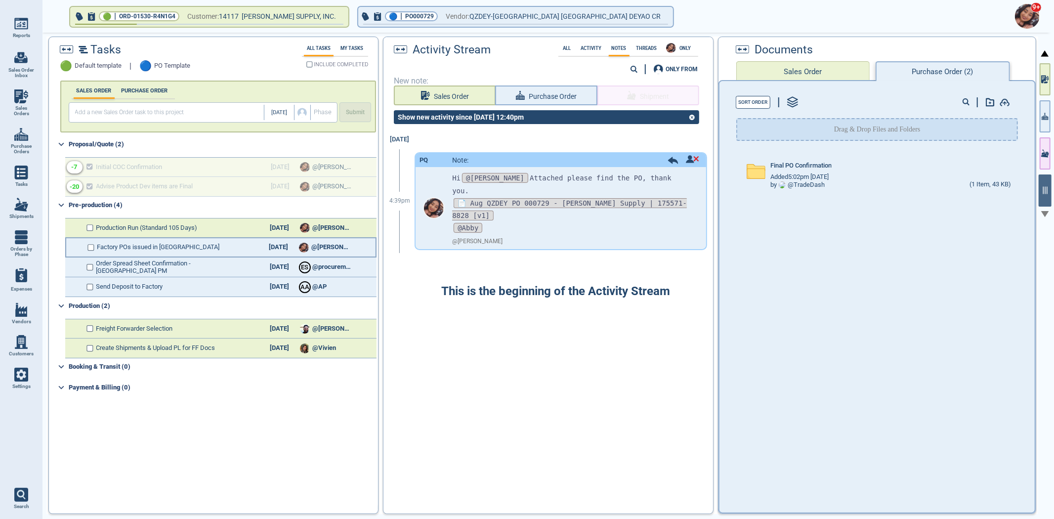
click at [89, 246] on input "checkbox" at bounding box center [91, 247] width 7 height 7
checkbox input "false"
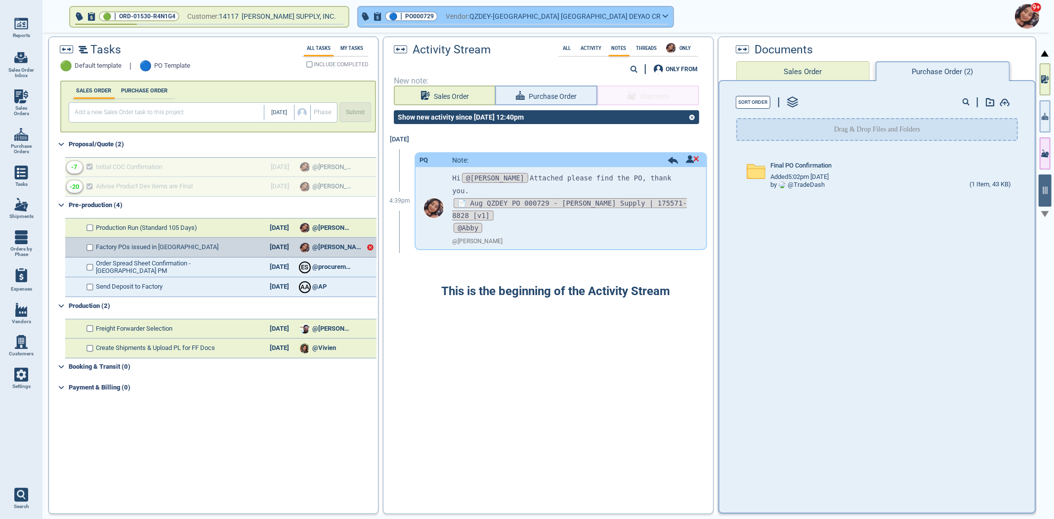
click at [380, 15] on button "🔵 | PO000729 Vendor: QZDEY-[GEOGRAPHIC_DATA] [GEOGRAPHIC_DATA] DEYAO CR" at bounding box center [515, 17] width 315 height 20
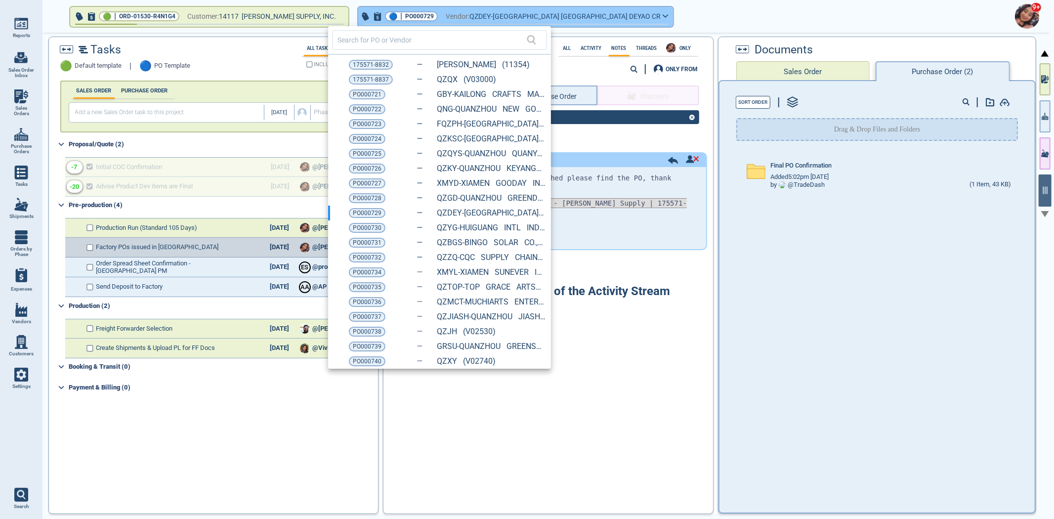
click at [380, 15] on div at bounding box center [527, 259] width 1054 height 519
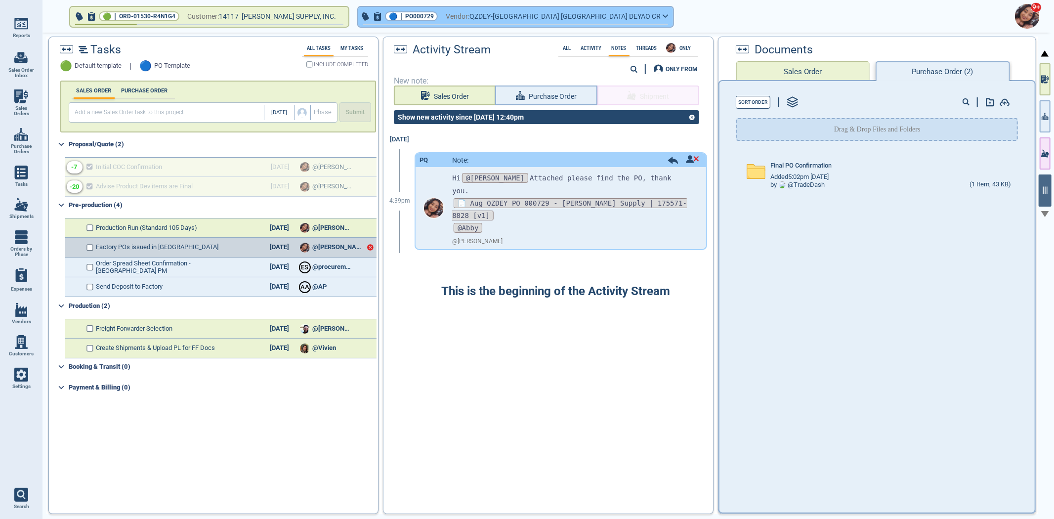
click at [405, 18] on span "PO000729" at bounding box center [419, 16] width 29 height 10
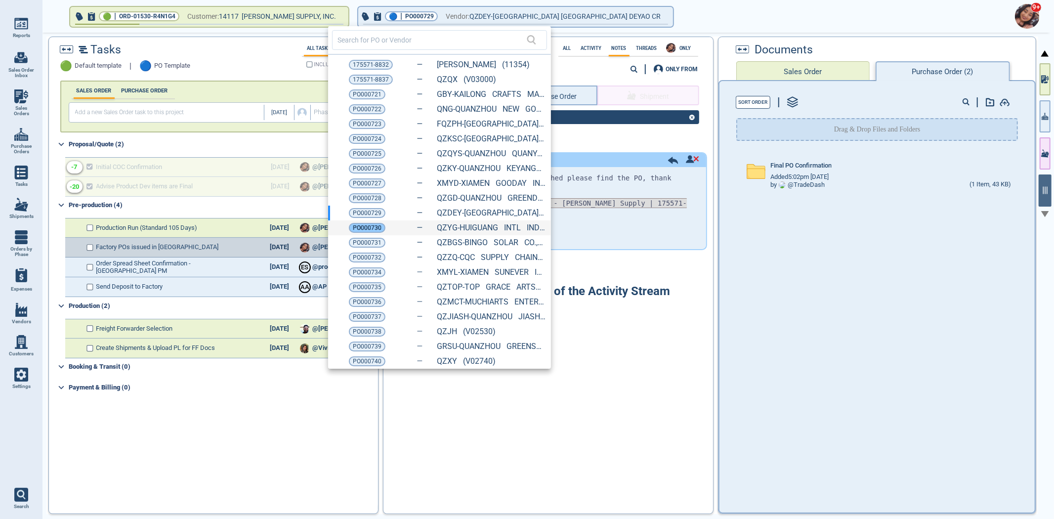
click at [350, 230] on div "PO000730" at bounding box center [367, 228] width 37 height 10
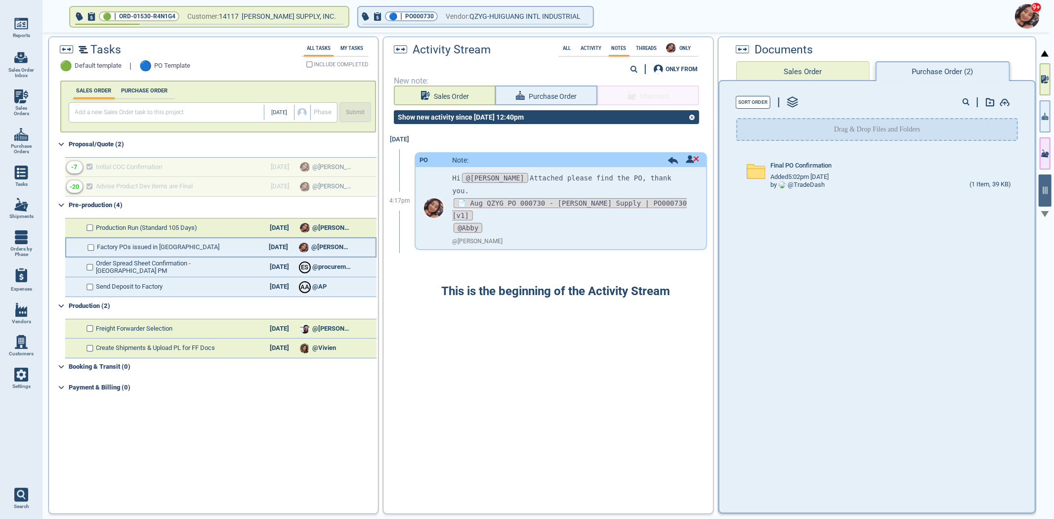
click at [96, 246] on div "Factory POs issued in [GEOGRAPHIC_DATA] [DATE] @[PERSON_NAME]" at bounding box center [220, 248] width 311 height 20
click at [90, 244] on input "checkbox" at bounding box center [91, 247] width 7 height 7
checkbox input "false"
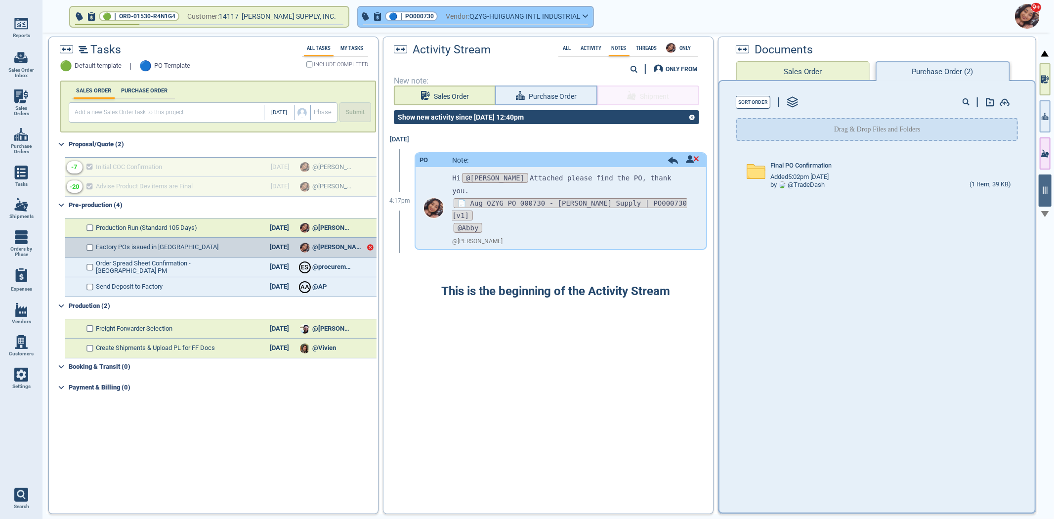
click at [393, 7] on button "🔵 | PO000730 Vendor: QZYG-HUIGUANG INTL INDUSTRIAL" at bounding box center [475, 17] width 235 height 20
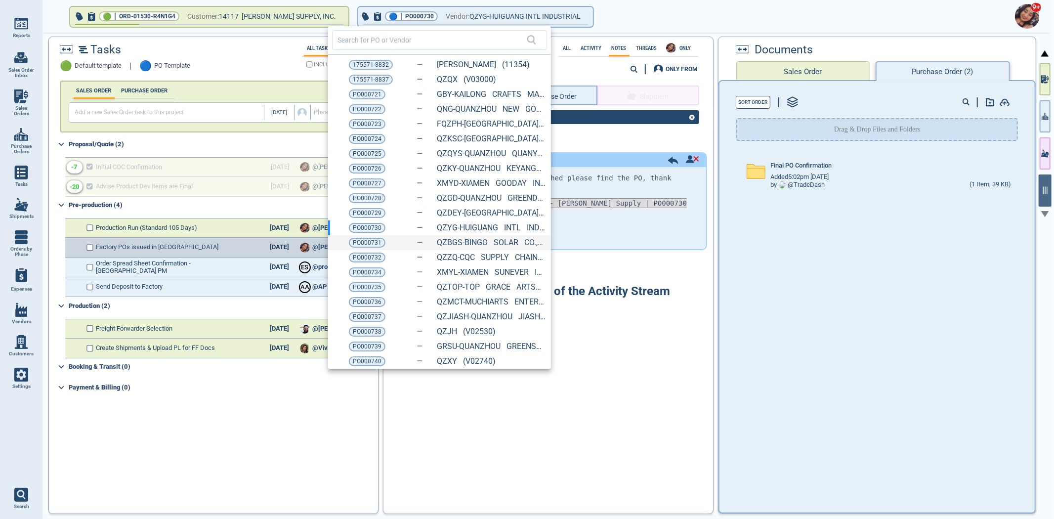
click at [359, 248] on div "PO000731 QZBGS-BINGO SOLAR CO., LTD (11331)" at bounding box center [439, 242] width 223 height 15
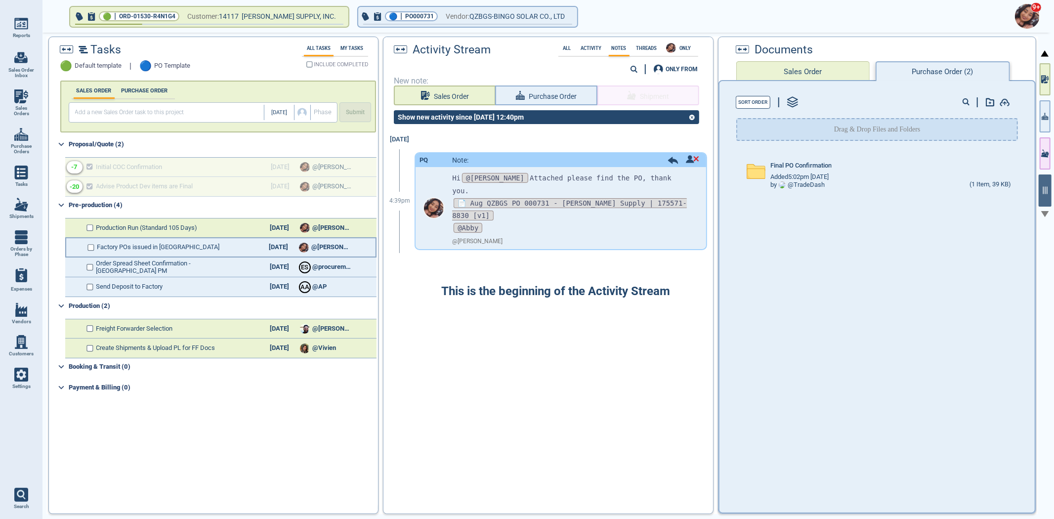
click at [88, 244] on input "checkbox" at bounding box center [91, 247] width 7 height 7
checkbox input "false"
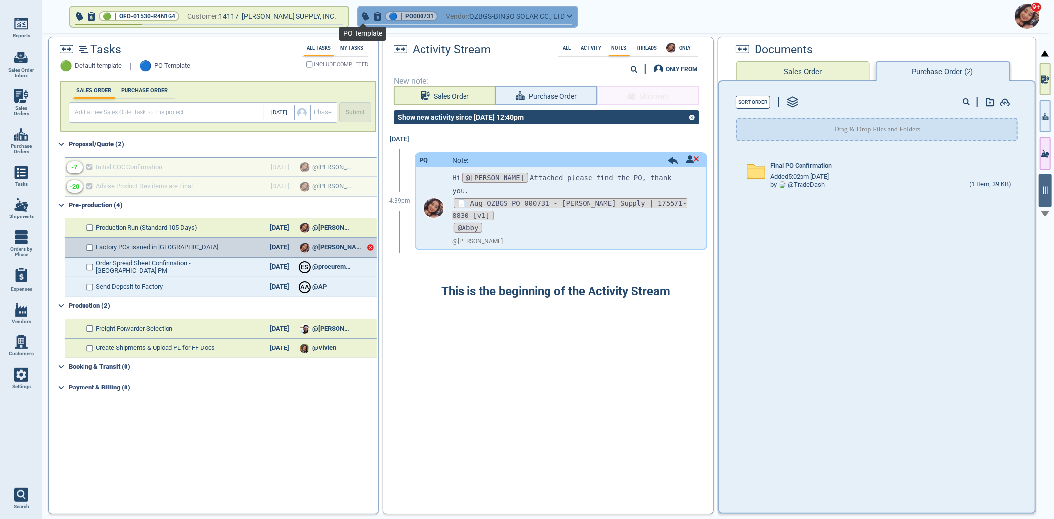
click at [389, 15] on span "🔵" at bounding box center [393, 16] width 8 height 6
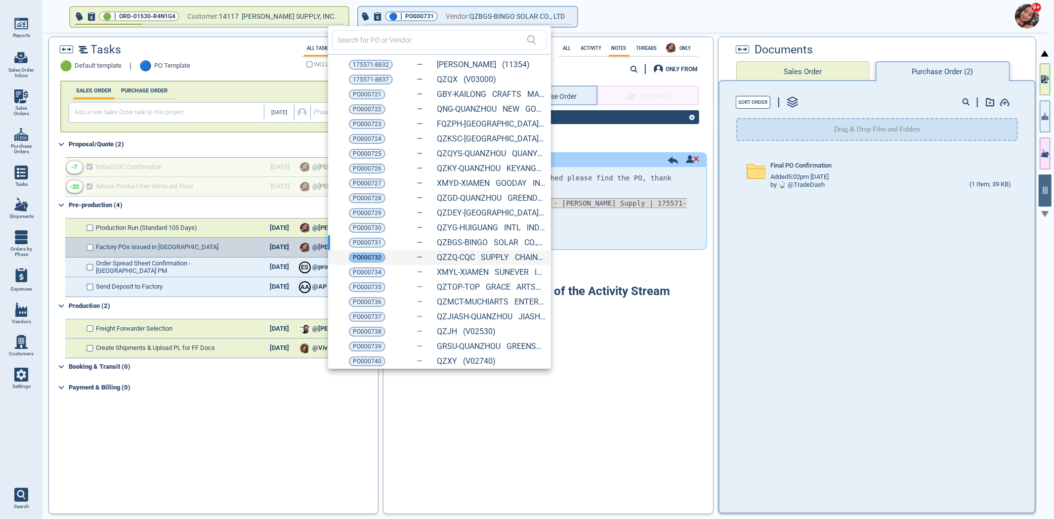
click at [357, 258] on span "PO000732" at bounding box center [367, 258] width 29 height 10
click at [378, 254] on span "PO000732" at bounding box center [367, 258] width 29 height 10
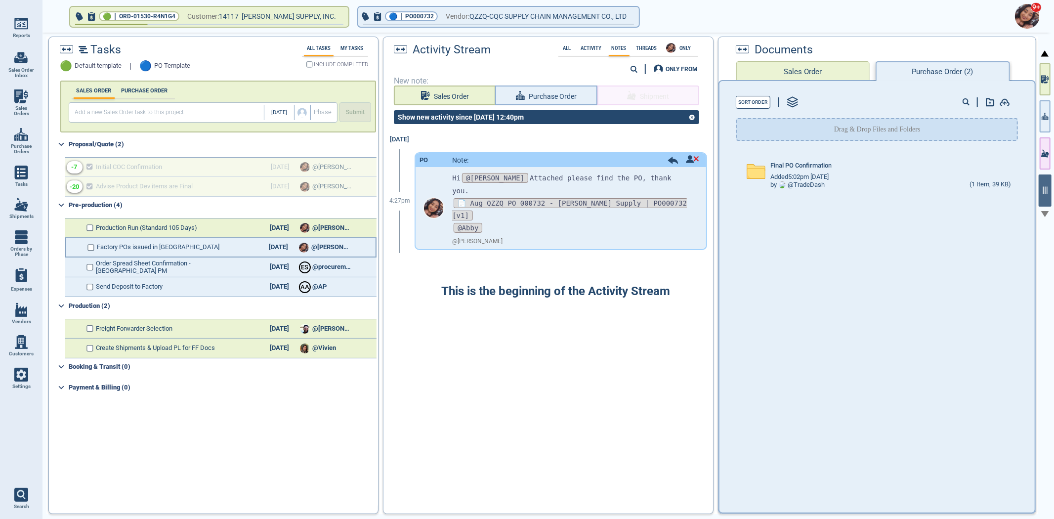
click at [94, 240] on div "Factory POs issued in [GEOGRAPHIC_DATA] [DATE] @[PERSON_NAME]" at bounding box center [220, 248] width 311 height 20
click at [89, 248] on input "checkbox" at bounding box center [91, 247] width 7 height 7
checkbox input "false"
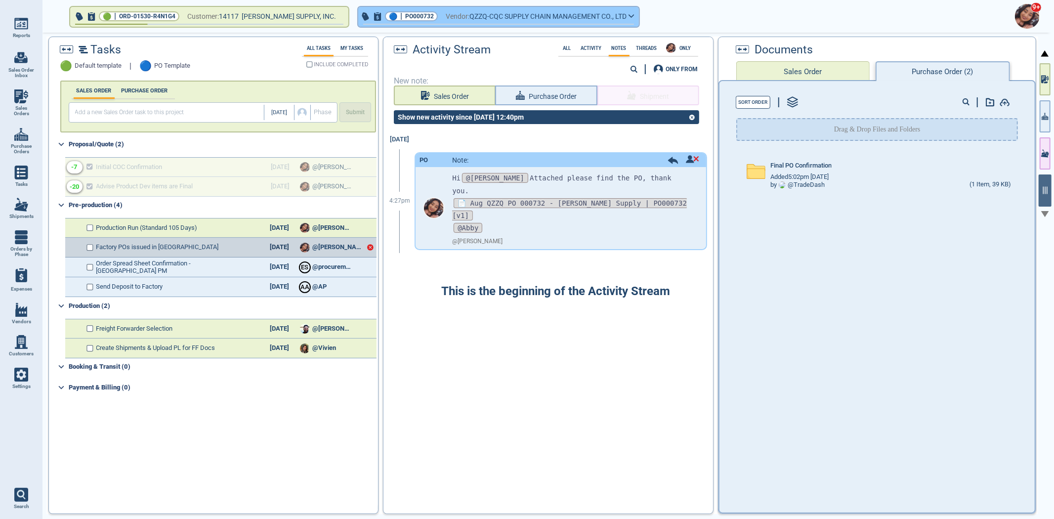
click at [405, 13] on span "PO000732" at bounding box center [419, 16] width 29 height 10
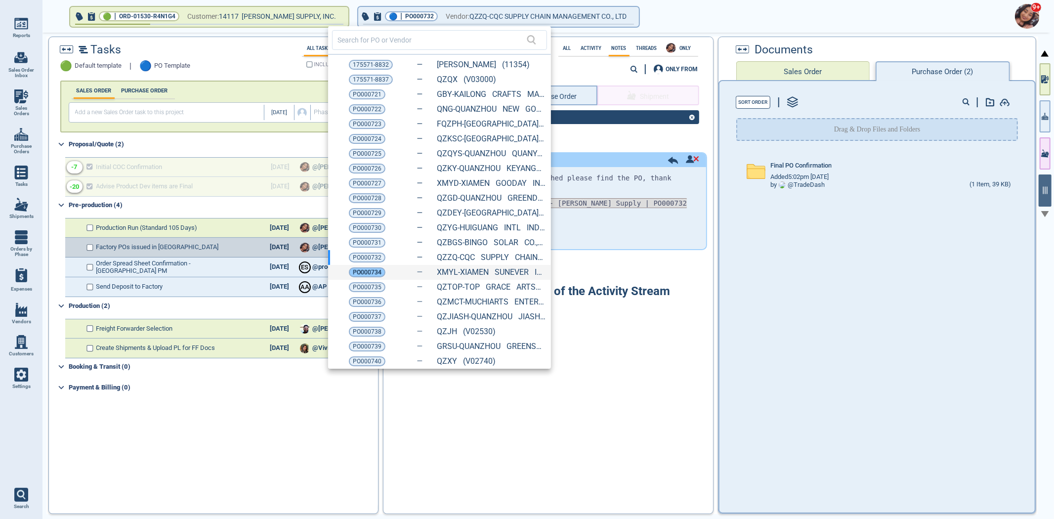
click at [357, 272] on span "PO000734" at bounding box center [367, 272] width 29 height 10
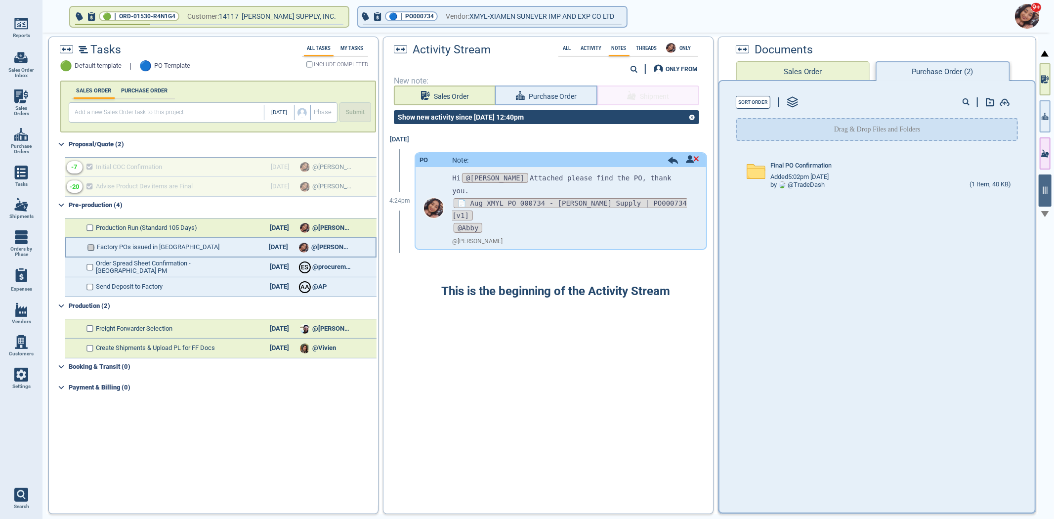
click at [91, 246] on input "checkbox" at bounding box center [91, 247] width 7 height 7
checkbox input "false"
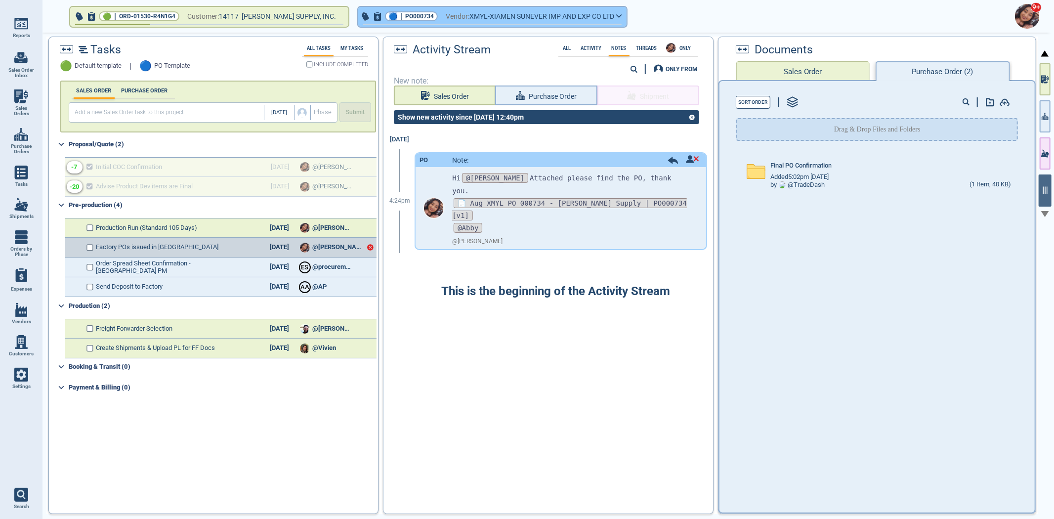
click at [385, 11] on div "🔵 | PO000734" at bounding box center [411, 16] width 53 height 10
click at [405, 18] on span "PO000734" at bounding box center [419, 16] width 29 height 10
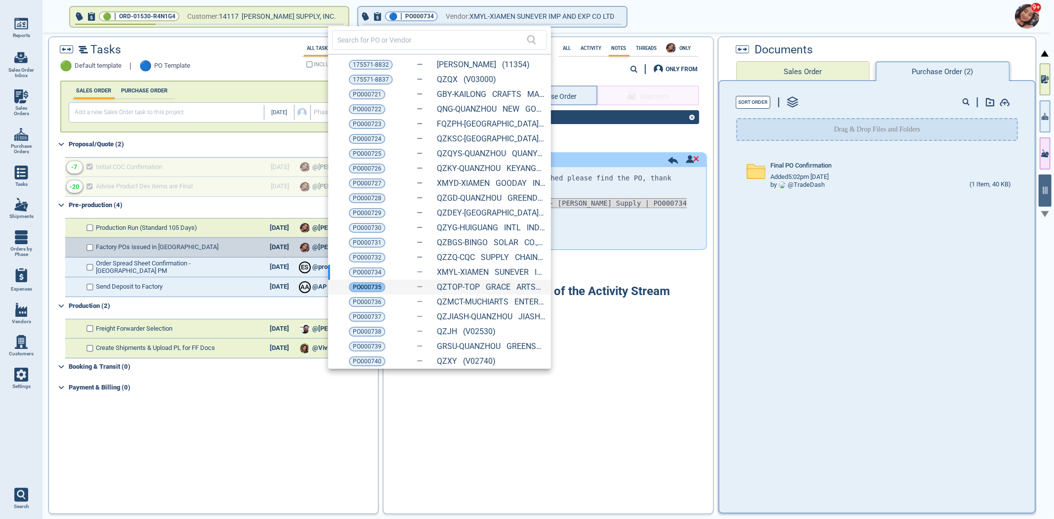
click at [360, 287] on span "PO000735" at bounding box center [367, 287] width 29 height 10
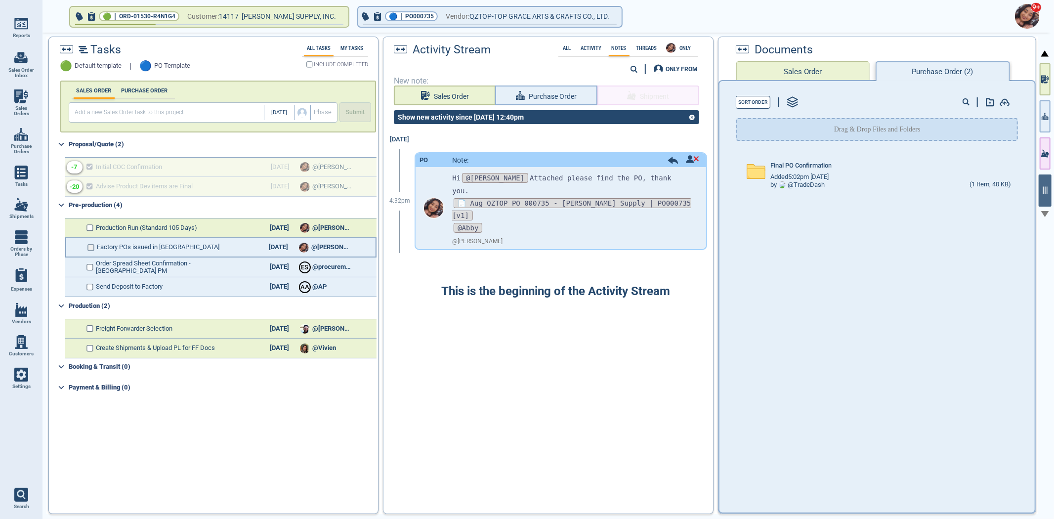
click at [89, 249] on input "checkbox" at bounding box center [91, 247] width 7 height 7
checkbox input "false"
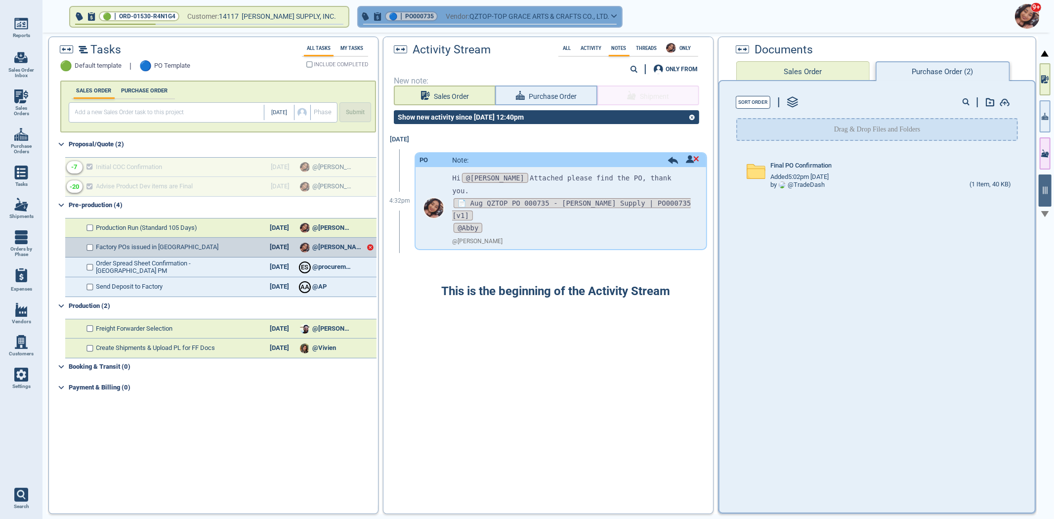
click at [405, 17] on span "PO000735" at bounding box center [419, 16] width 29 height 10
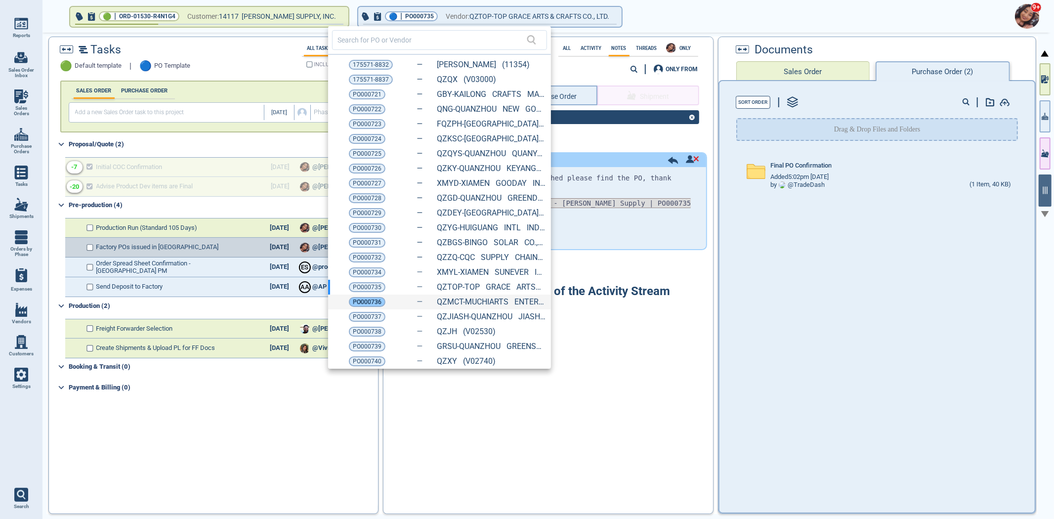
click at [357, 303] on span "PO000736" at bounding box center [367, 302] width 29 height 10
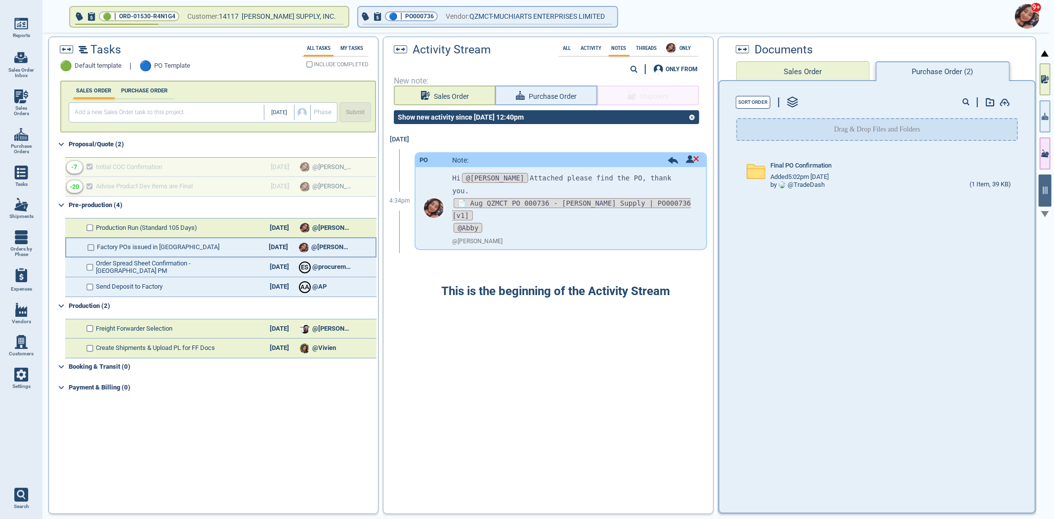
click at [89, 244] on input "checkbox" at bounding box center [91, 247] width 7 height 7
checkbox input "false"
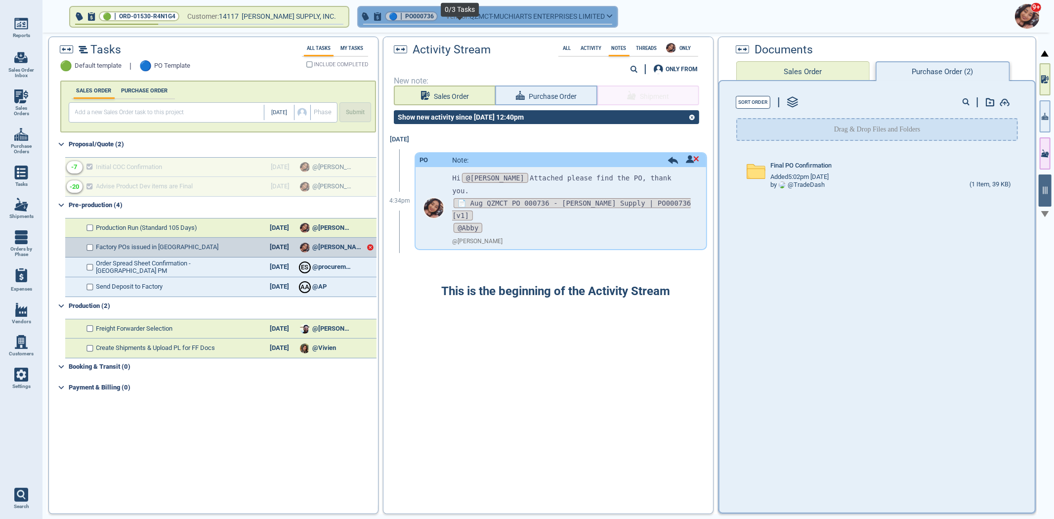
click at [385, 25] on span "button" at bounding box center [487, 26] width 259 height 4
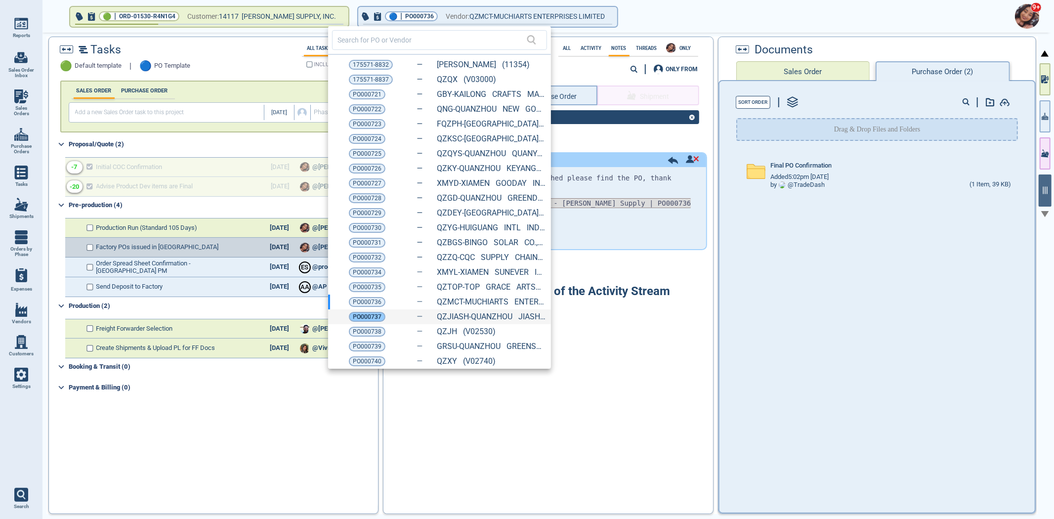
click at [353, 312] on span "PO000737" at bounding box center [367, 317] width 29 height 10
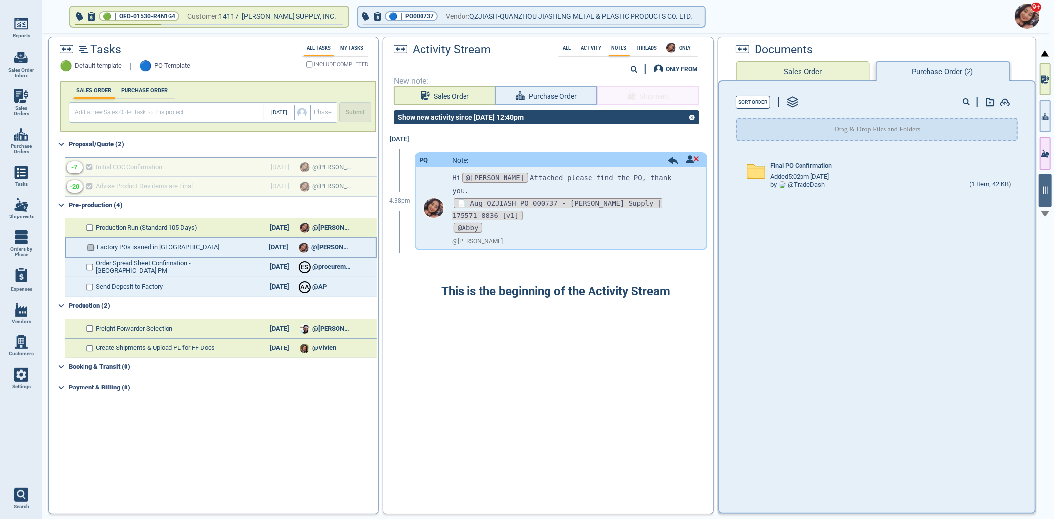
click at [89, 244] on input "checkbox" at bounding box center [91, 247] width 7 height 7
checkbox input "false"
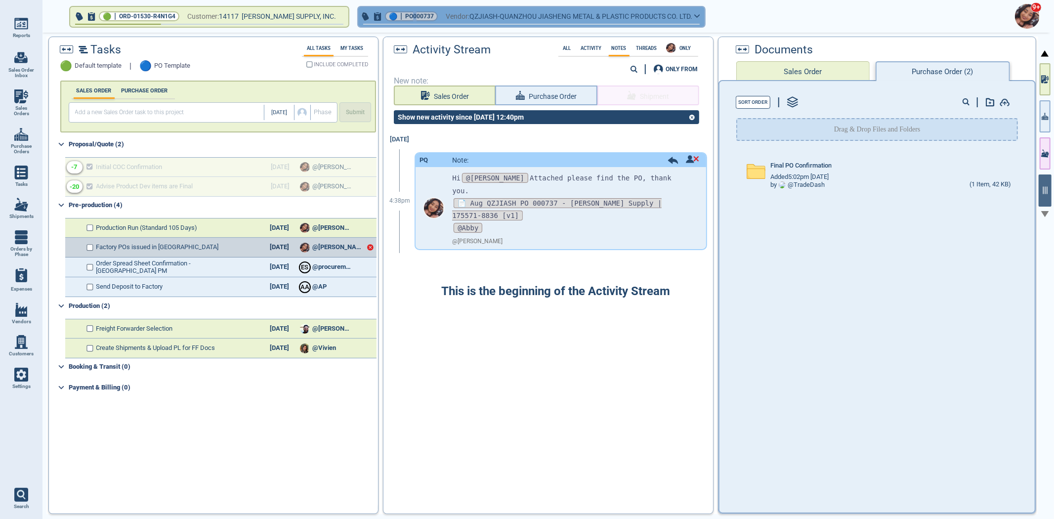
click at [405, 20] on span "PO000737" at bounding box center [419, 16] width 29 height 10
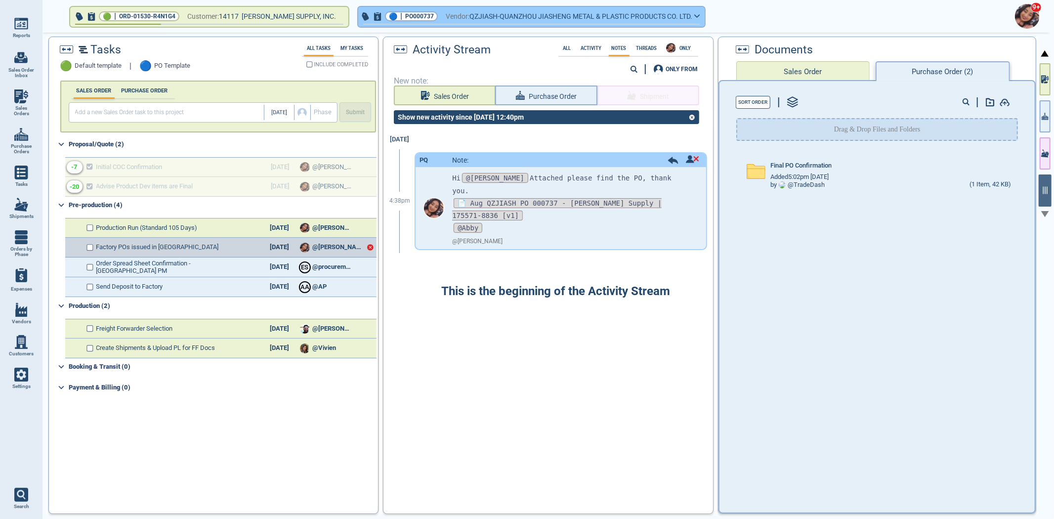
click at [405, 11] on span "PO000737" at bounding box center [419, 16] width 29 height 10
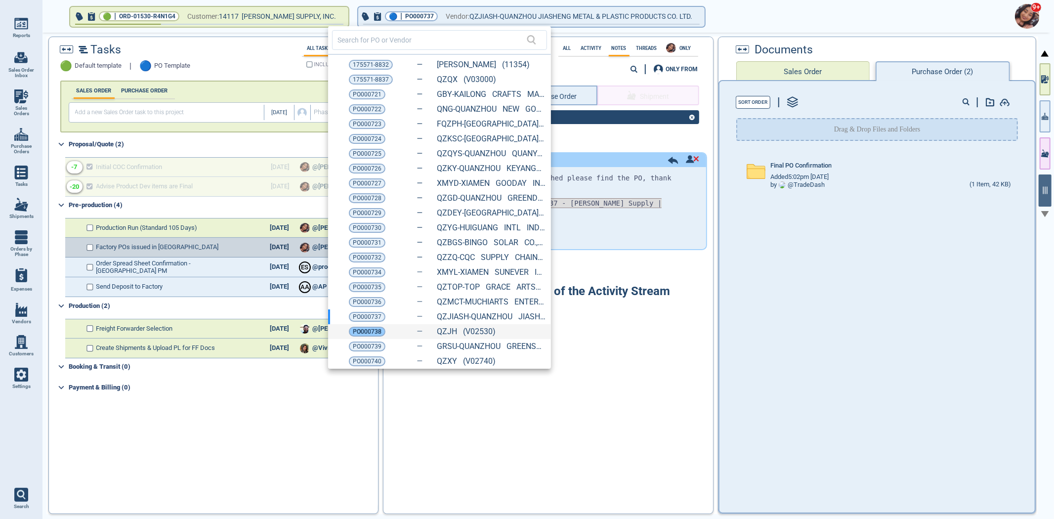
click at [360, 330] on span "PO000738" at bounding box center [367, 332] width 29 height 10
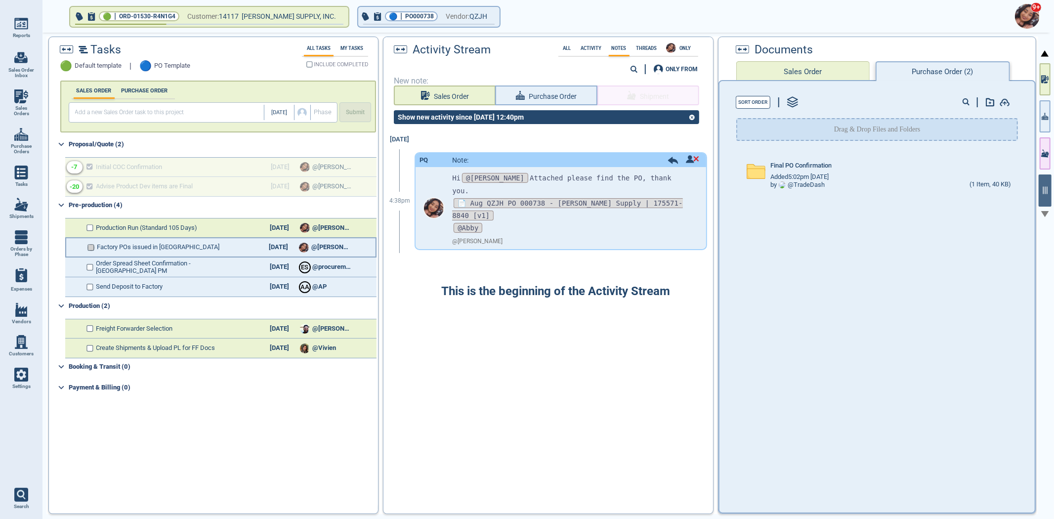
click at [88, 249] on input "checkbox" at bounding box center [91, 247] width 7 height 7
checkbox input "false"
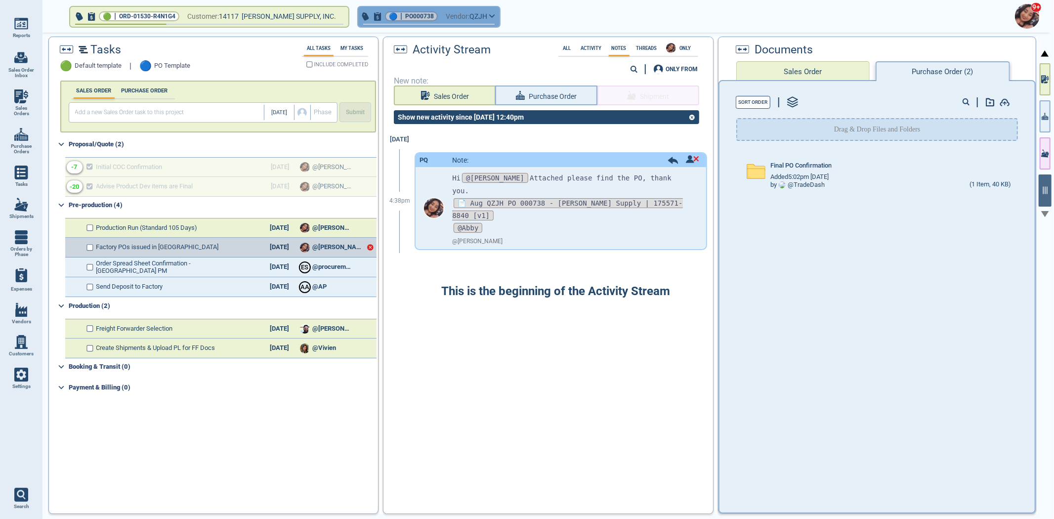
click at [405, 18] on span "PO000738" at bounding box center [419, 16] width 29 height 10
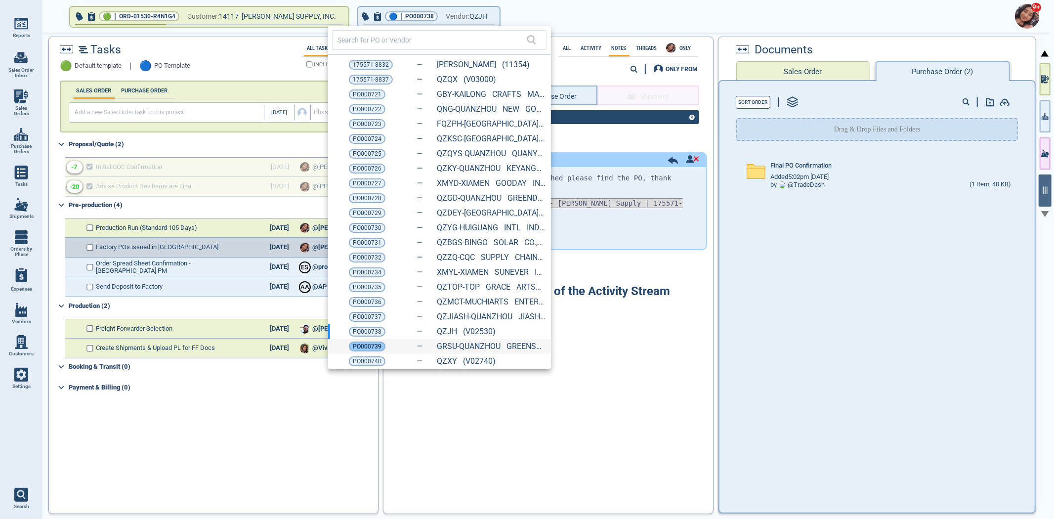
click at [358, 349] on span "PO000739" at bounding box center [367, 347] width 29 height 10
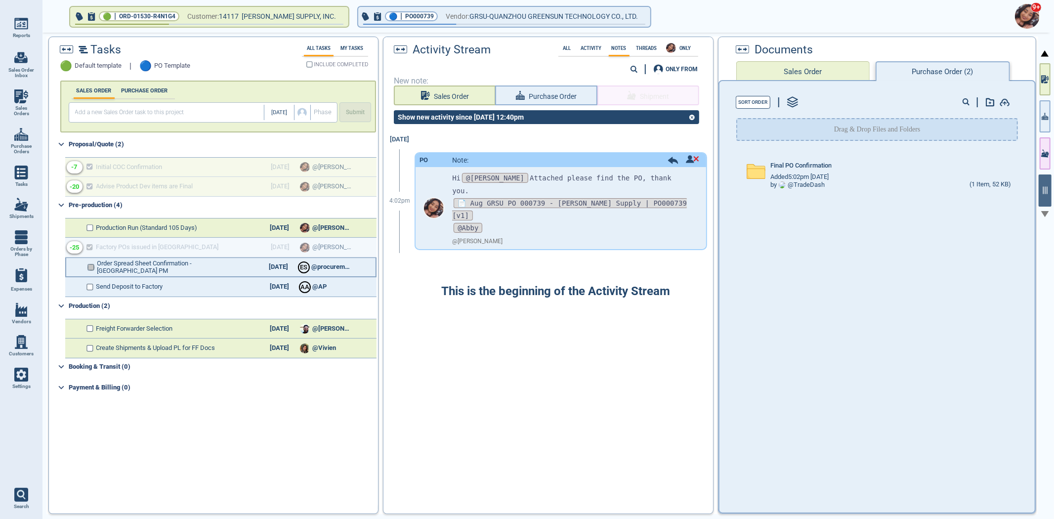
click at [88, 267] on input "checkbox" at bounding box center [91, 267] width 7 height 7
checkbox input "false"
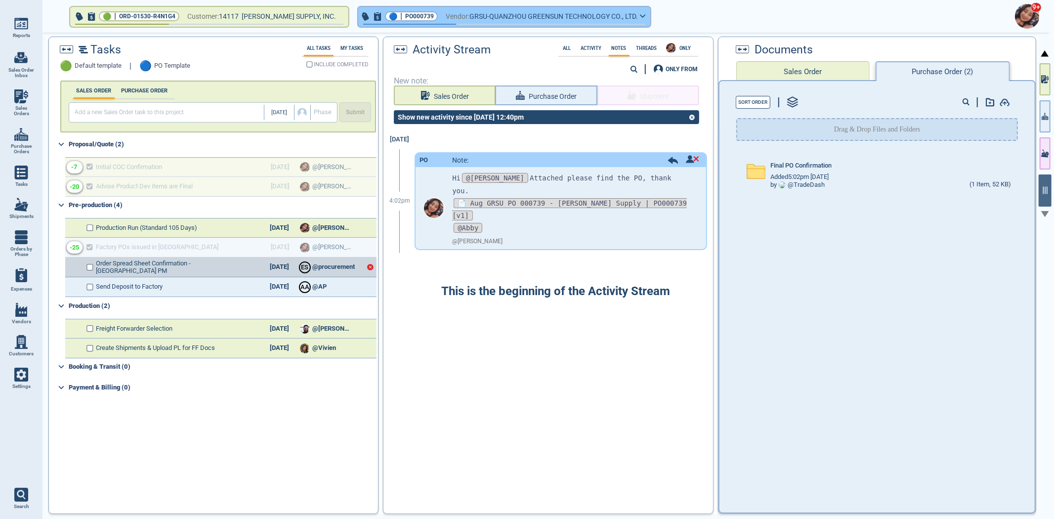
click at [392, 25] on span "button" at bounding box center [504, 26] width 292 height 4
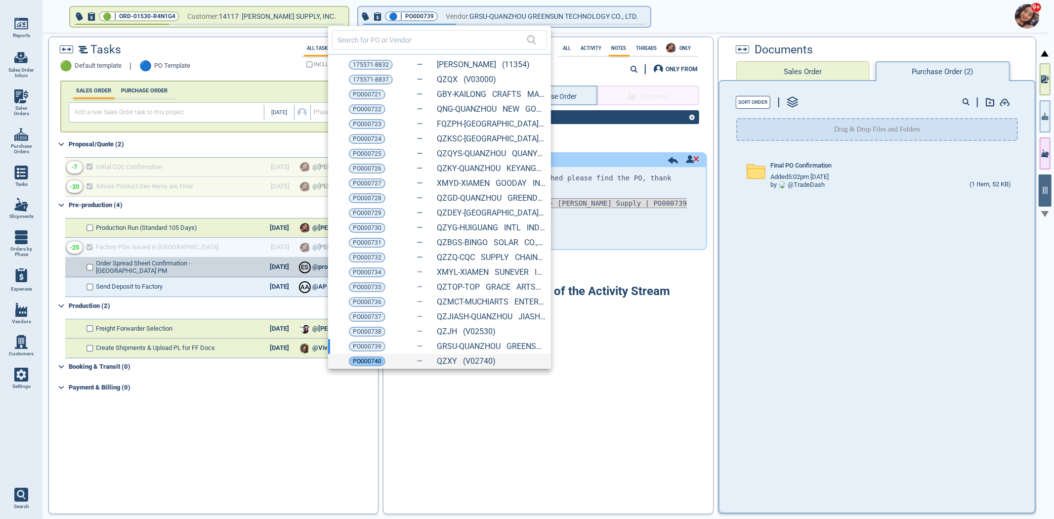
click at [359, 365] on span "PO000740" at bounding box center [367, 361] width 29 height 10
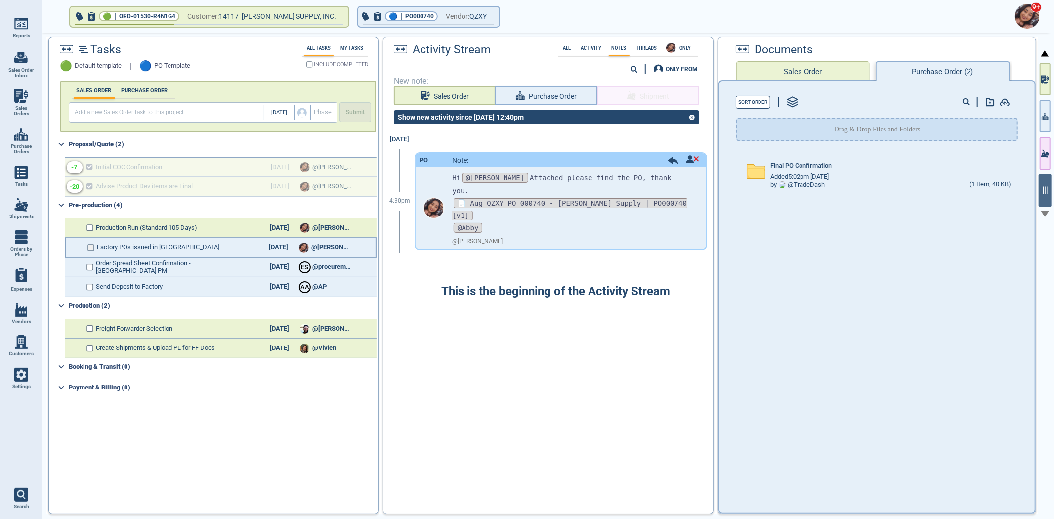
click at [92, 244] on input "checkbox" at bounding box center [91, 247] width 7 height 7
checkbox input "true"
